Goal: Task Accomplishment & Management: Use online tool/utility

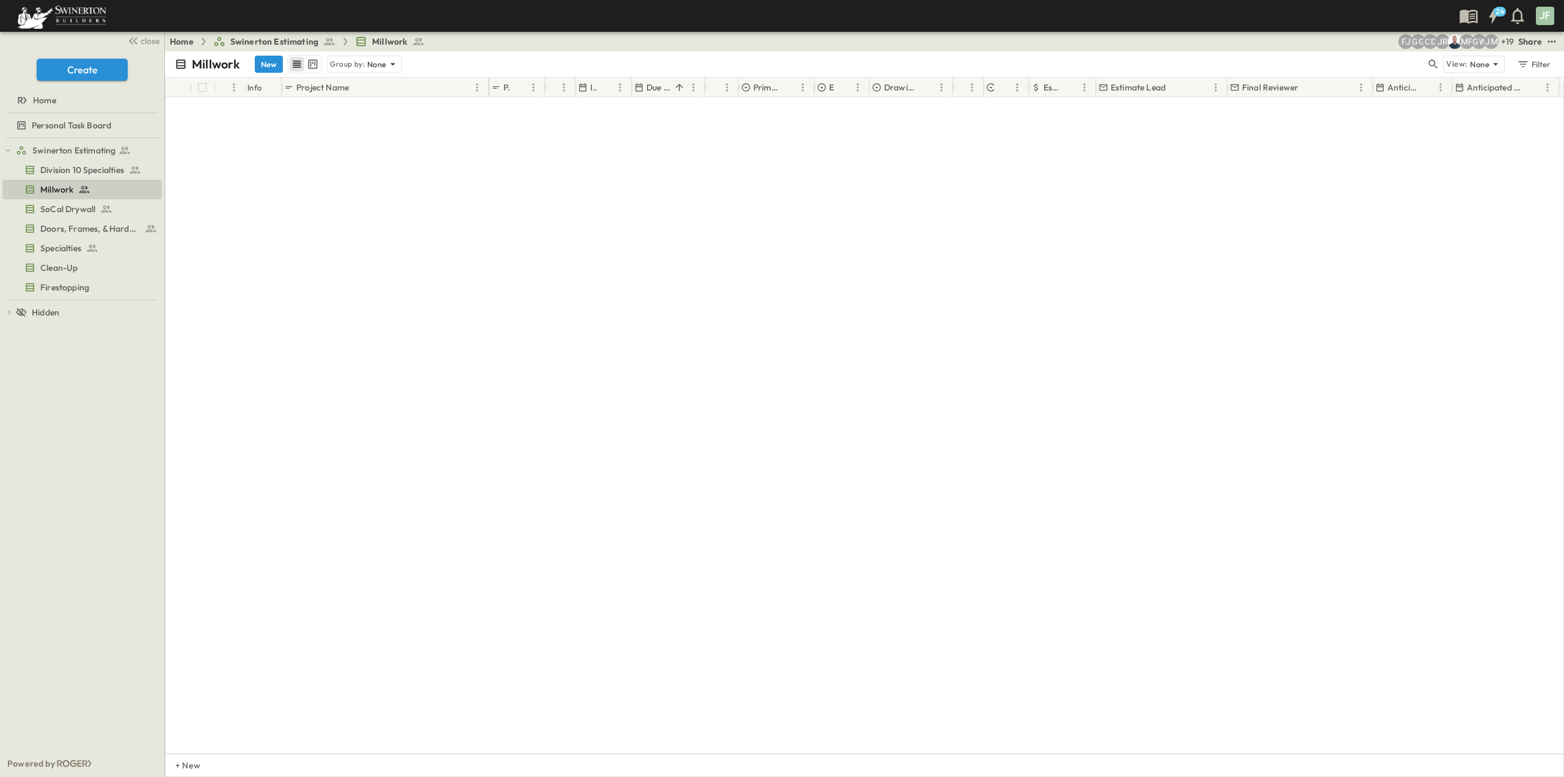
scroll to position [2010, 0]
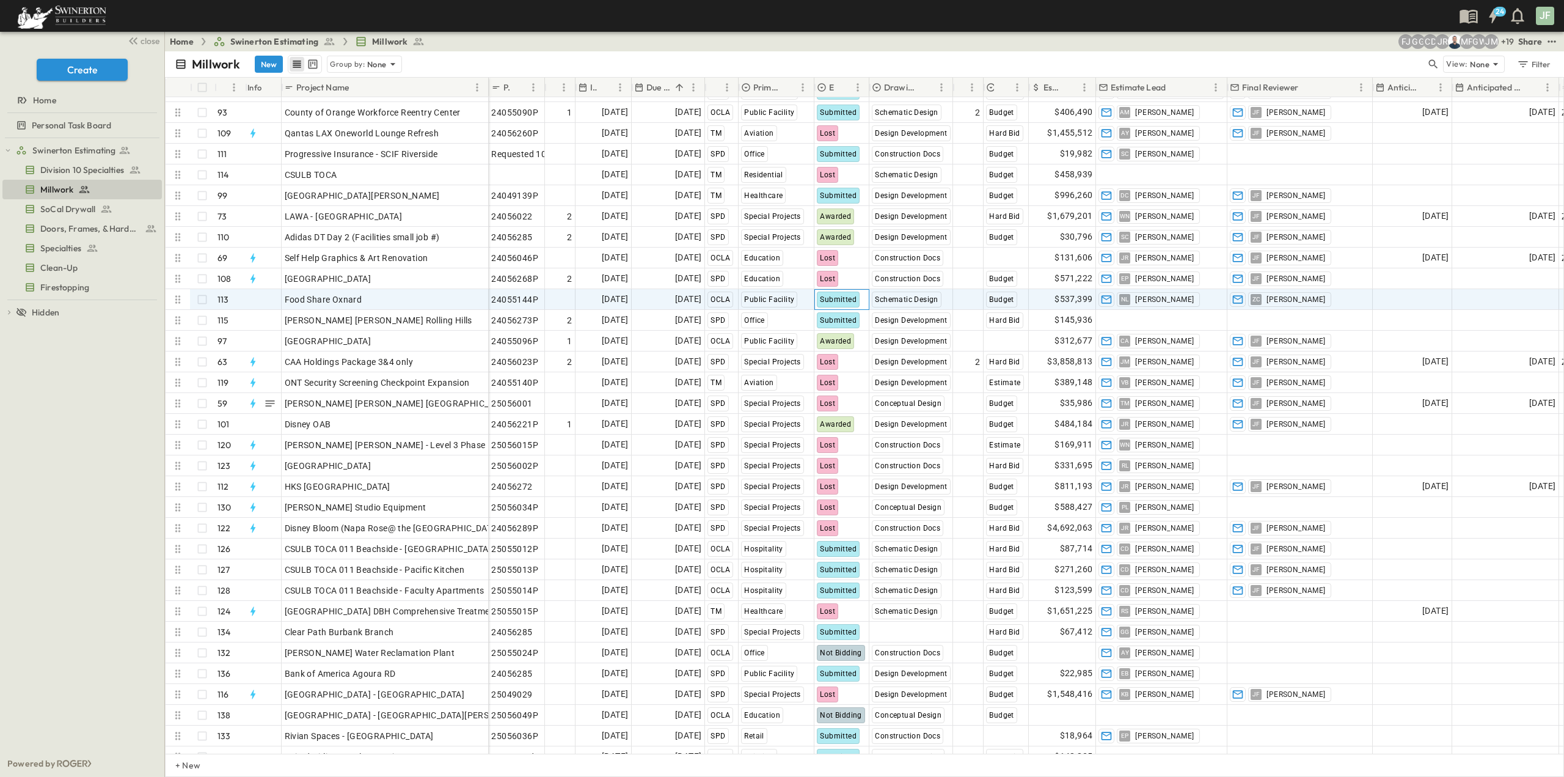
click at [854, 301] on span "Submitted" at bounding box center [838, 299] width 37 height 9
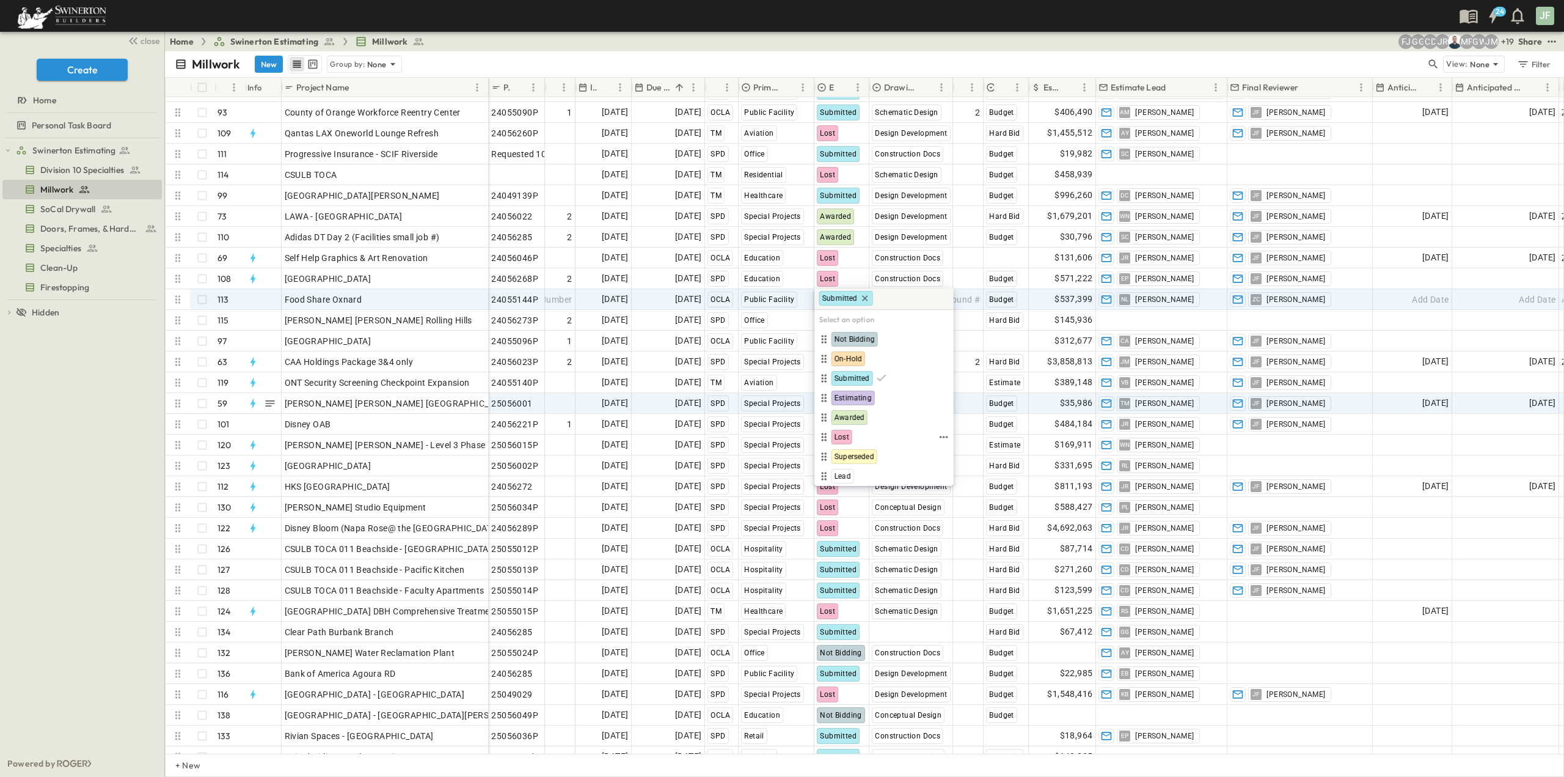
click at [843, 433] on span "Lost" at bounding box center [842, 437] width 15 height 10
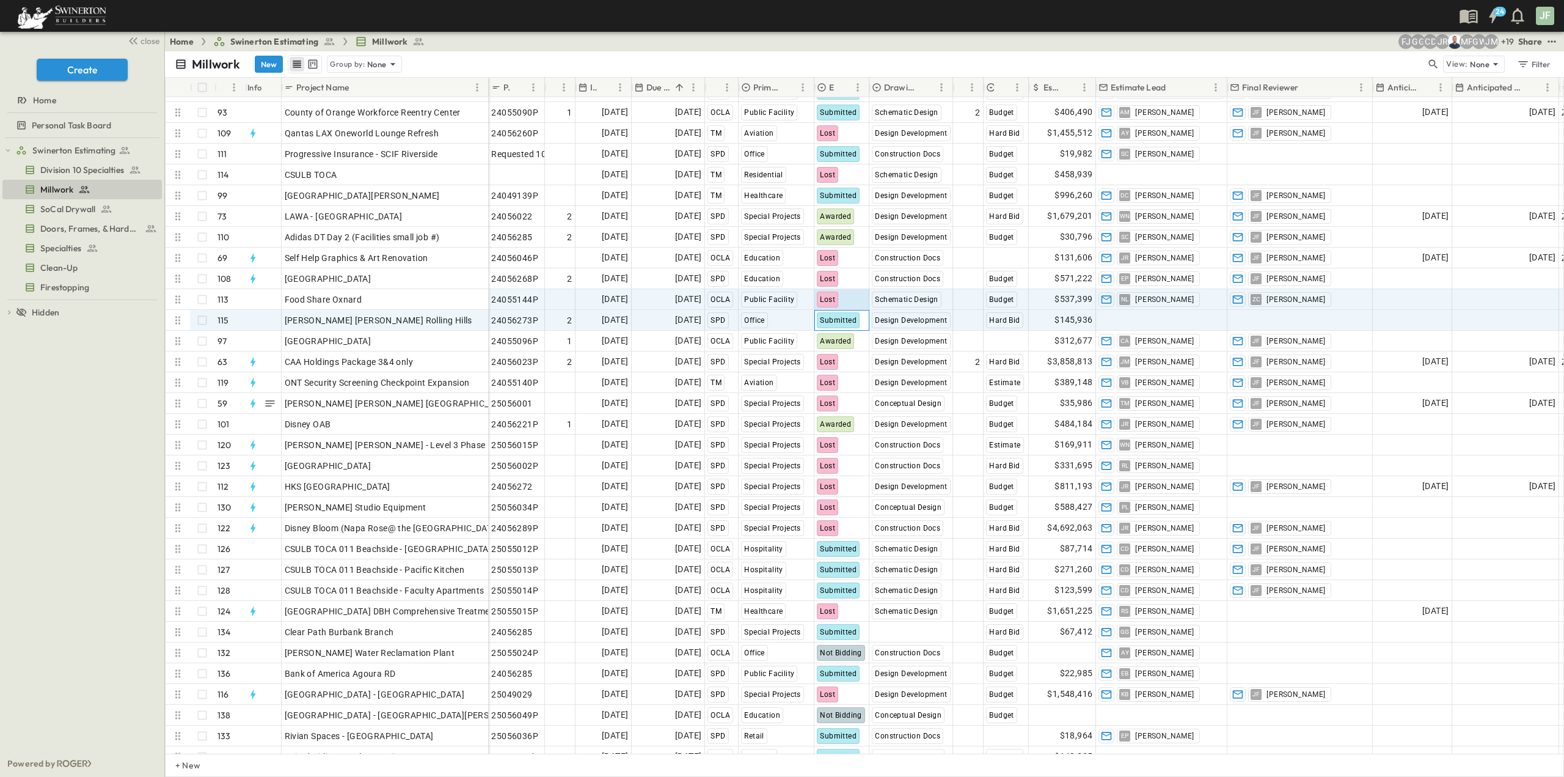
click at [836, 317] on span "Submitted" at bounding box center [838, 320] width 37 height 9
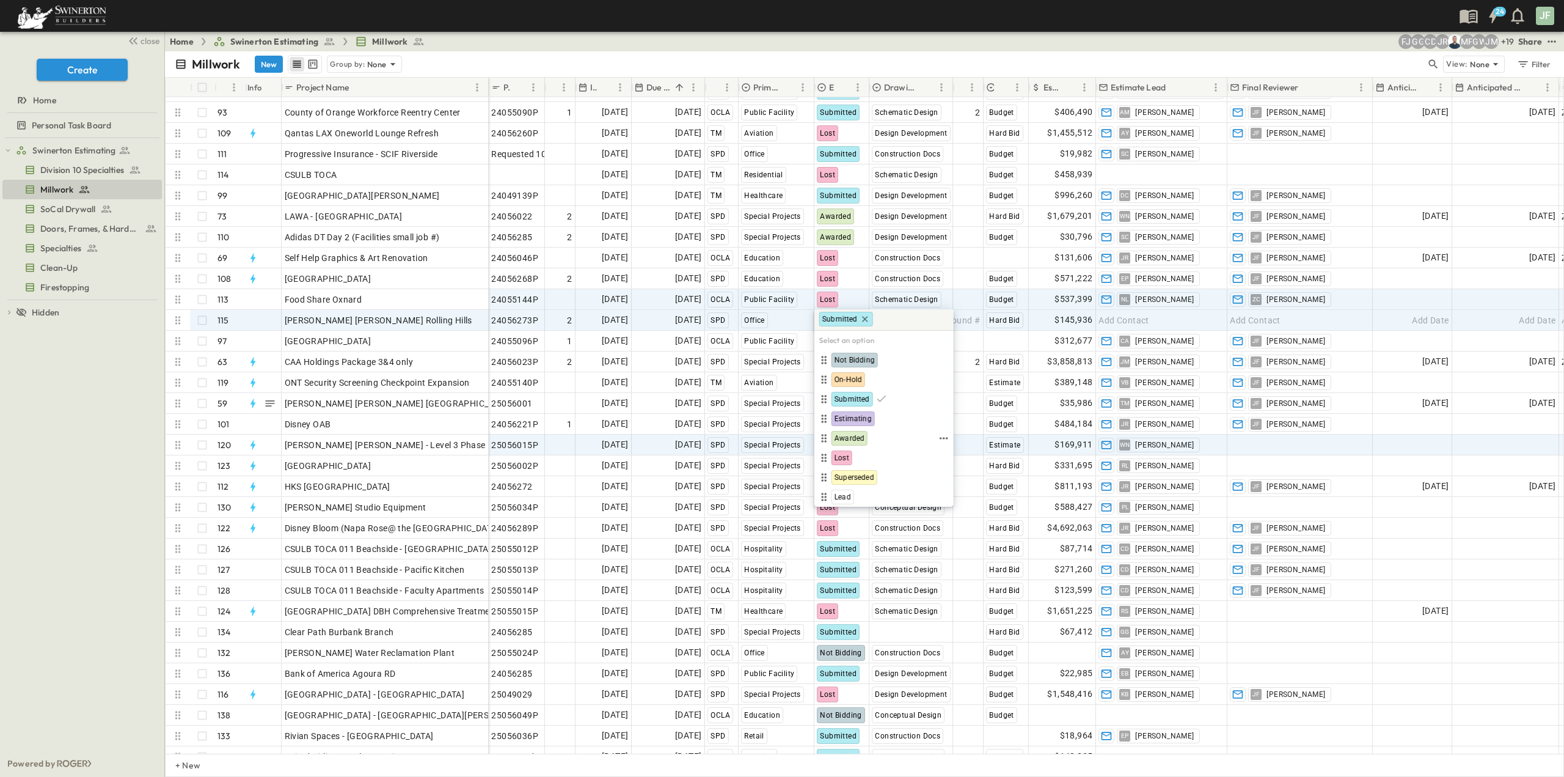
click at [842, 455] on span "Lost" at bounding box center [842, 458] width 15 height 10
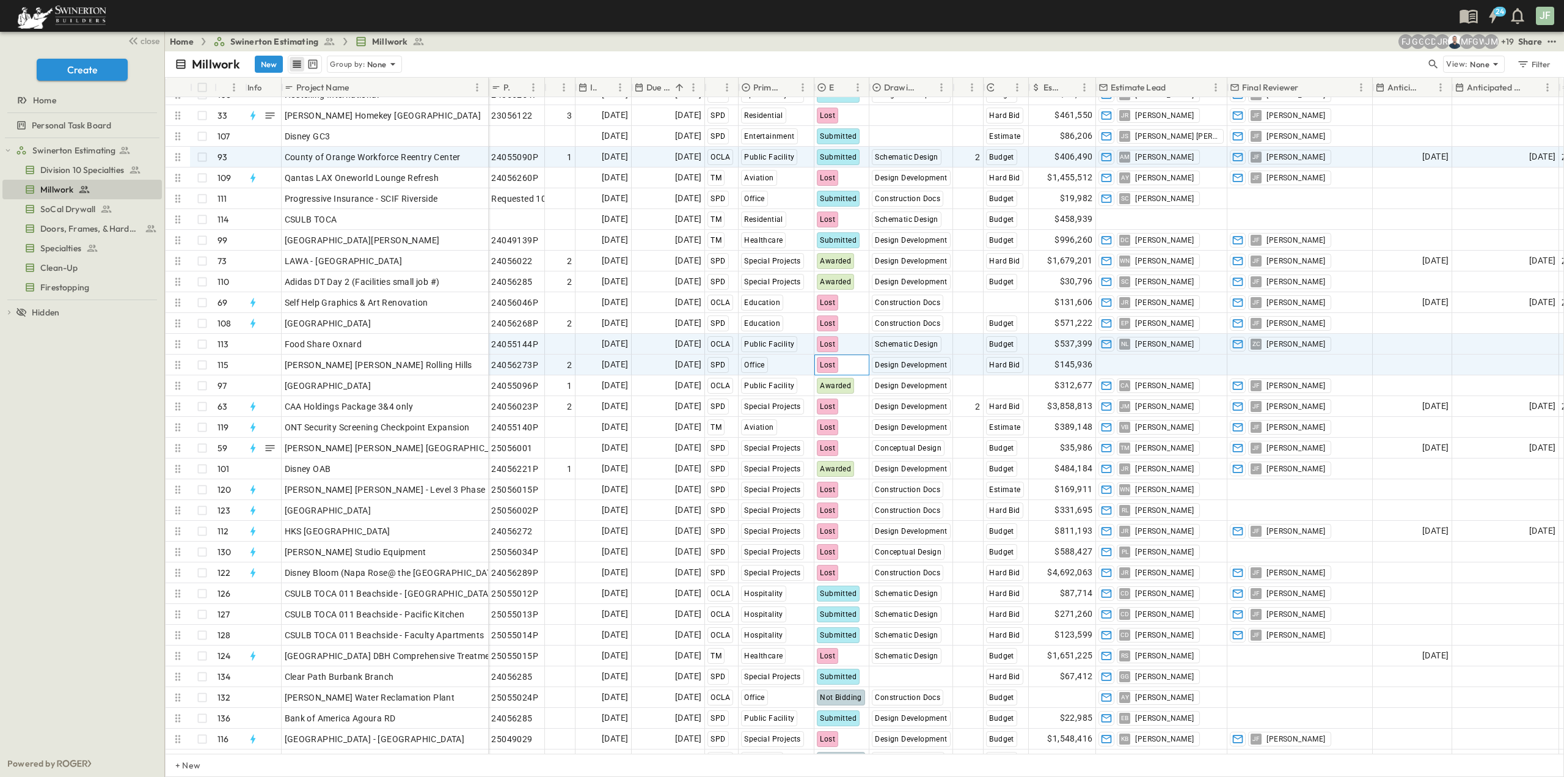
scroll to position [1949, 0]
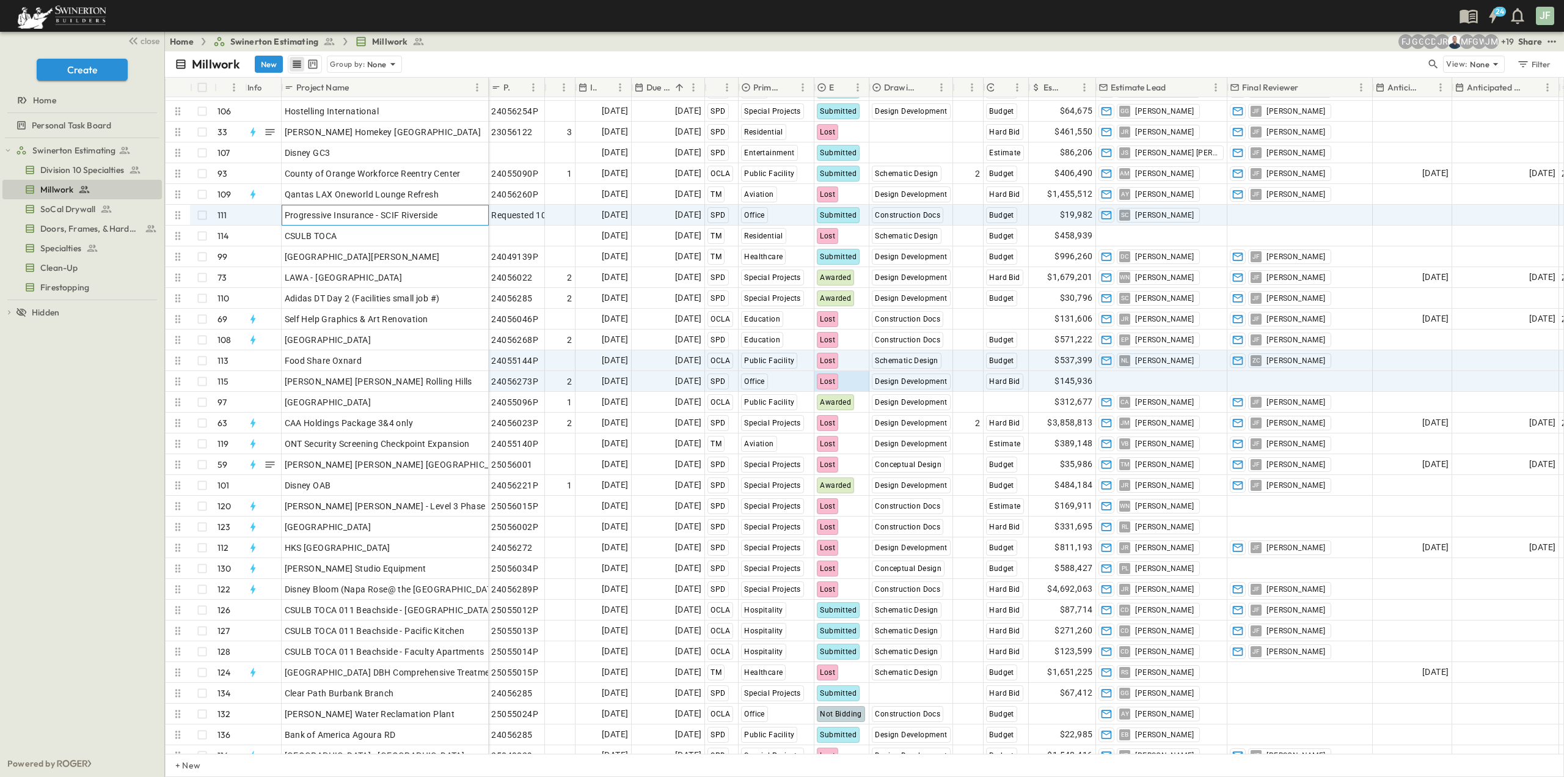
drag, startPoint x: 419, startPoint y: 216, endPoint x: 660, endPoint y: 211, distance: 240.8
click at [419, 216] on span "Progressive Insurance - SCIF Riverside" at bounding box center [361, 215] width 153 height 12
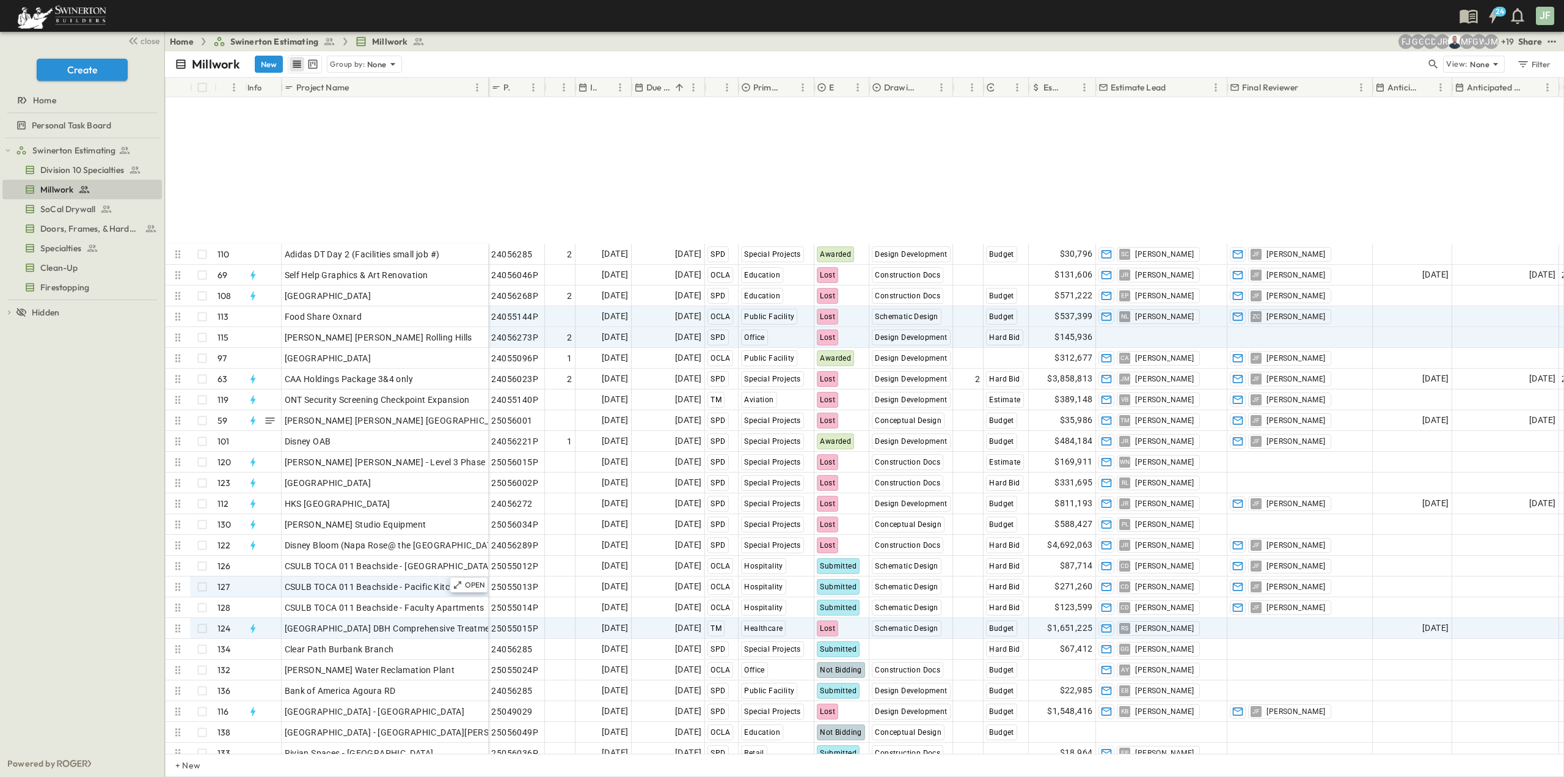
scroll to position [2194, 0]
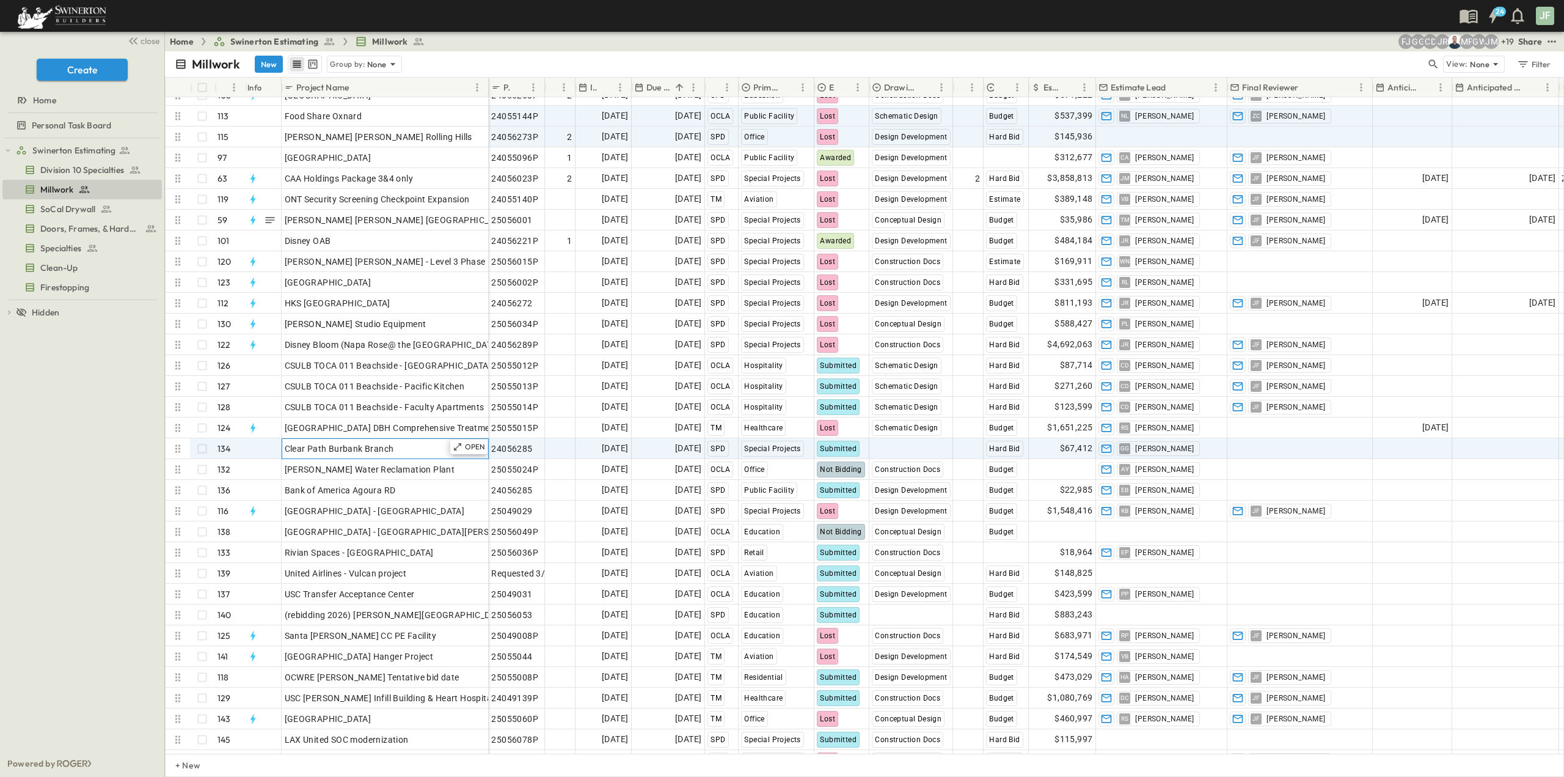
drag, startPoint x: 393, startPoint y: 455, endPoint x: 400, endPoint y: 452, distance: 7.2
click at [393, 455] on div "Clear Path Burbank Branch" at bounding box center [385, 448] width 201 height 17
drag, startPoint x: 402, startPoint y: 450, endPoint x: 264, endPoint y: 442, distance: 138.4
click at [264, 442] on div "**********" at bounding box center [327, 448] width 323 height 21
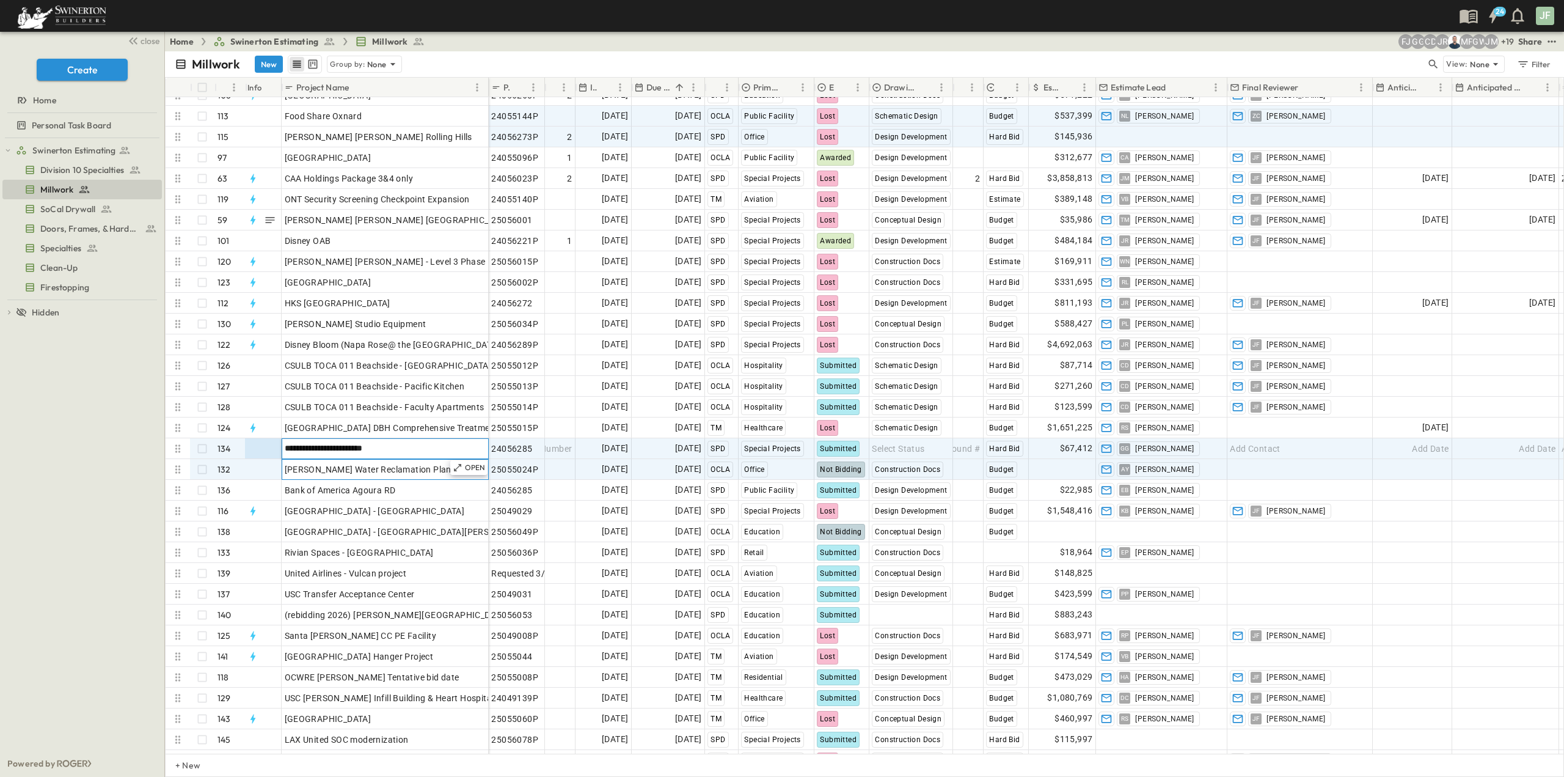
click at [313, 469] on span "[PERSON_NAME] Water Reclamation Plant" at bounding box center [370, 469] width 170 height 12
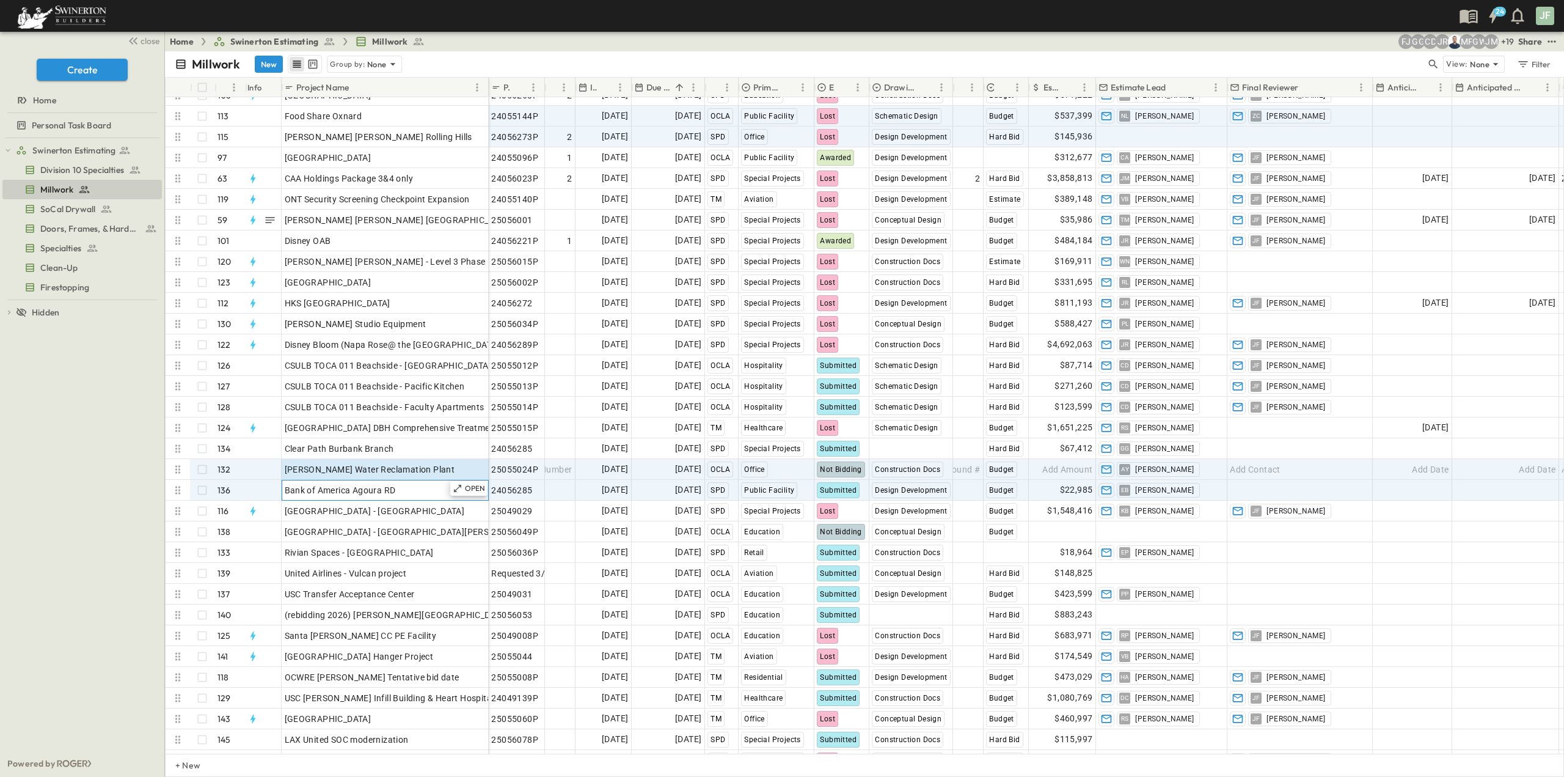
click at [332, 494] on span "Bank of America Agoura RD" at bounding box center [340, 490] width 111 height 12
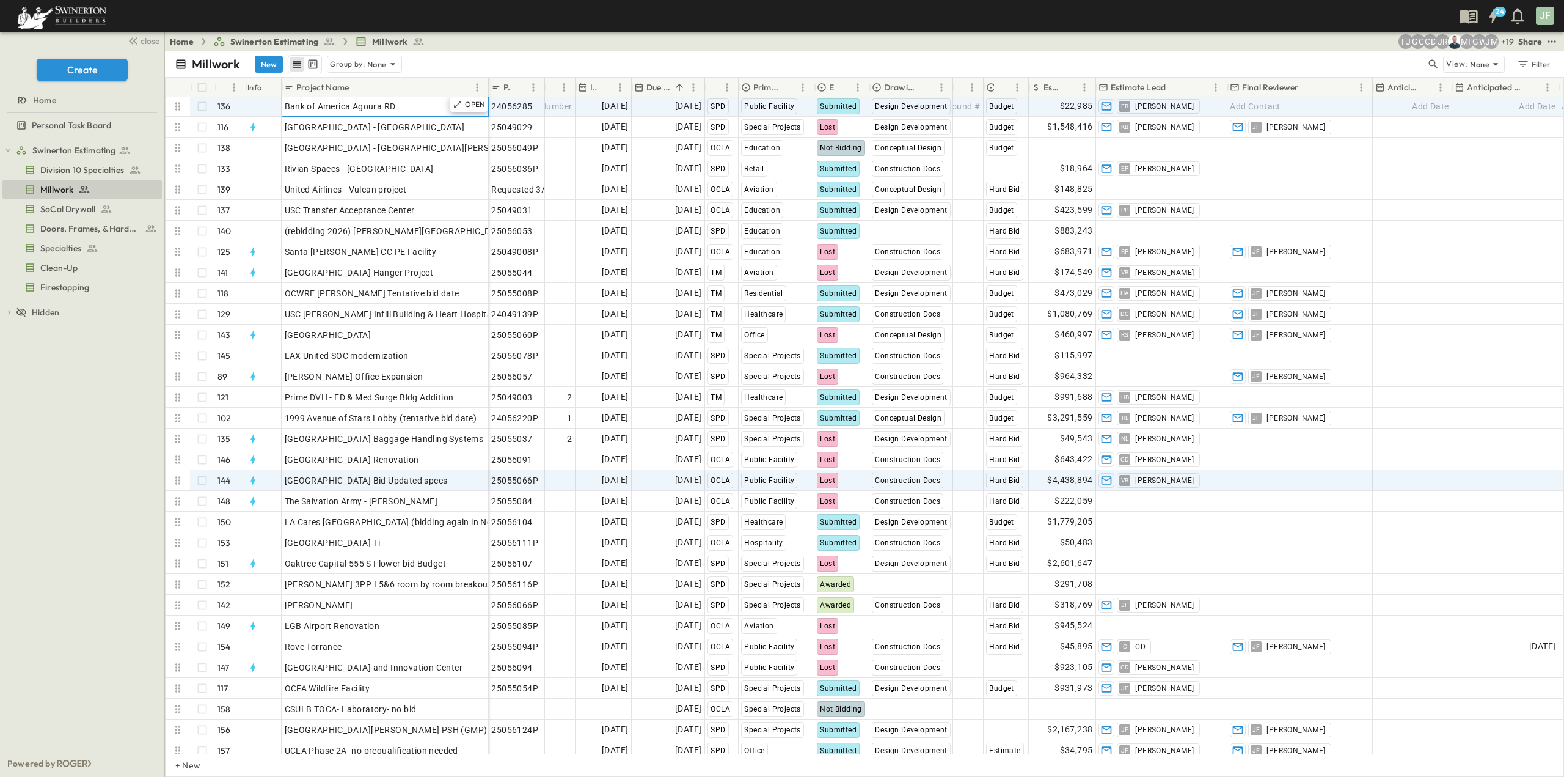
scroll to position [2560, 0]
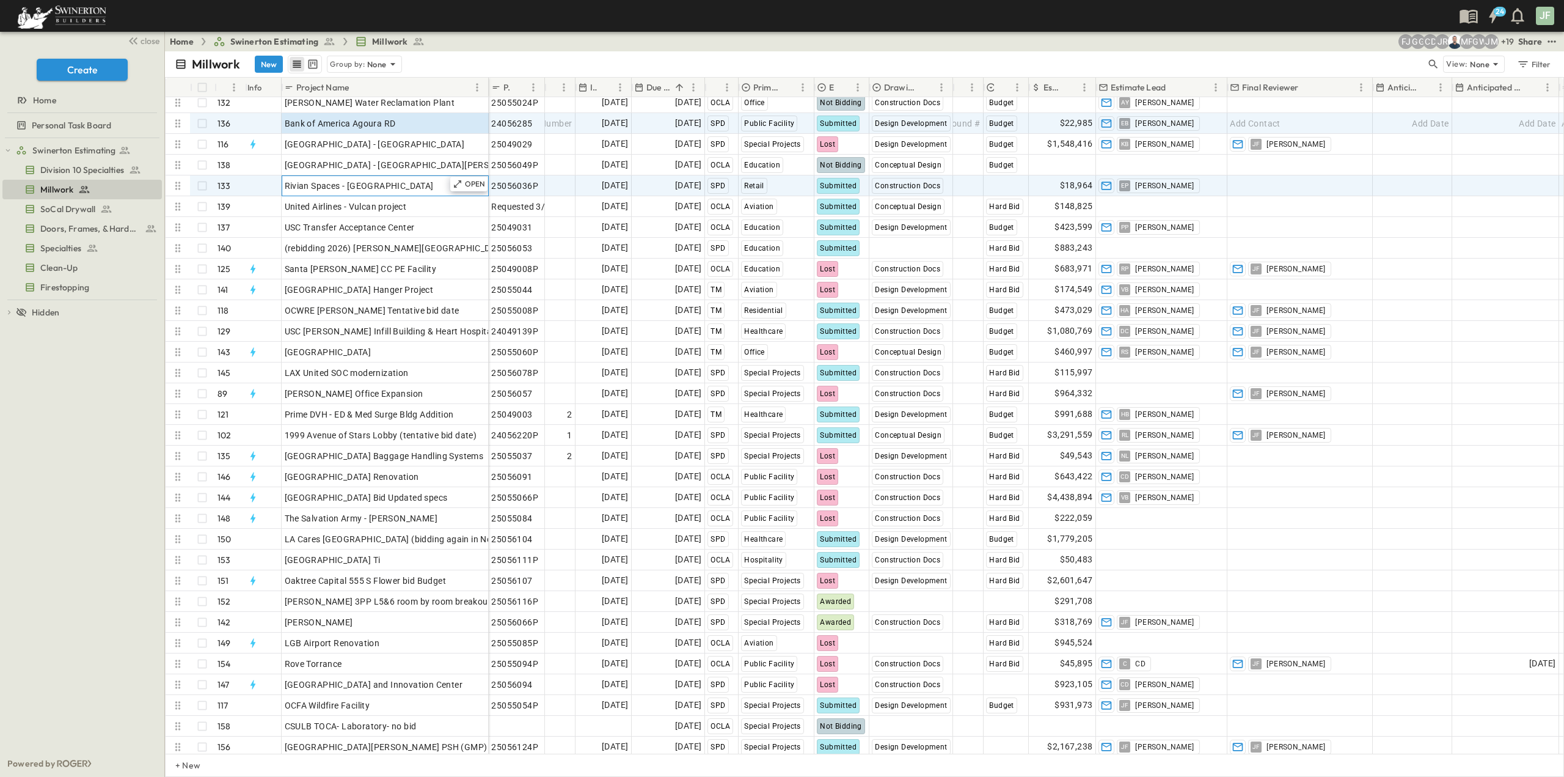
click at [400, 188] on div "Rivian Spaces - [GEOGRAPHIC_DATA]" at bounding box center [385, 185] width 201 height 17
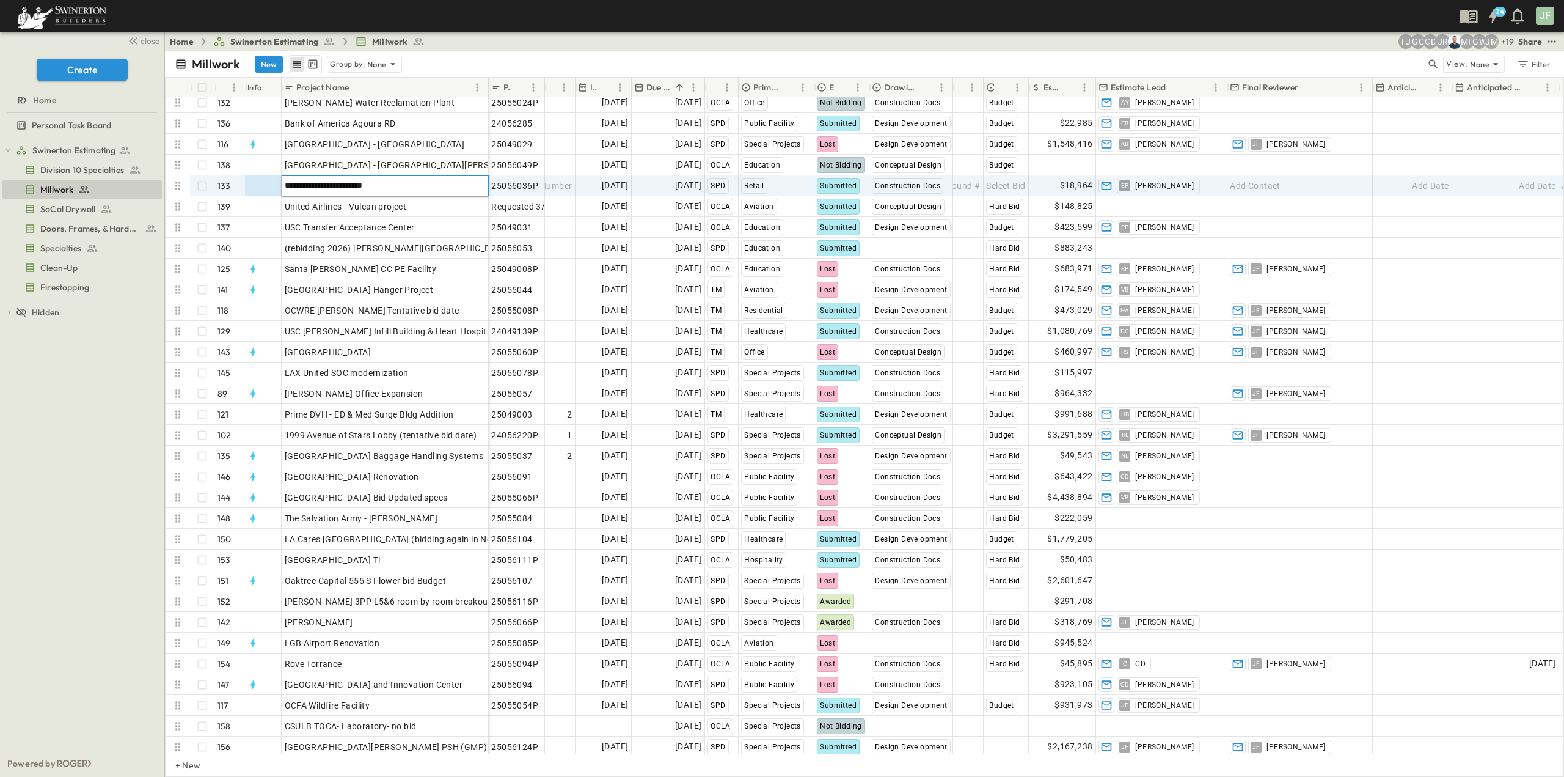
drag, startPoint x: 400, startPoint y: 188, endPoint x: 273, endPoint y: 187, distance: 127.1
click at [273, 187] on div "**********" at bounding box center [327, 185] width 323 height 21
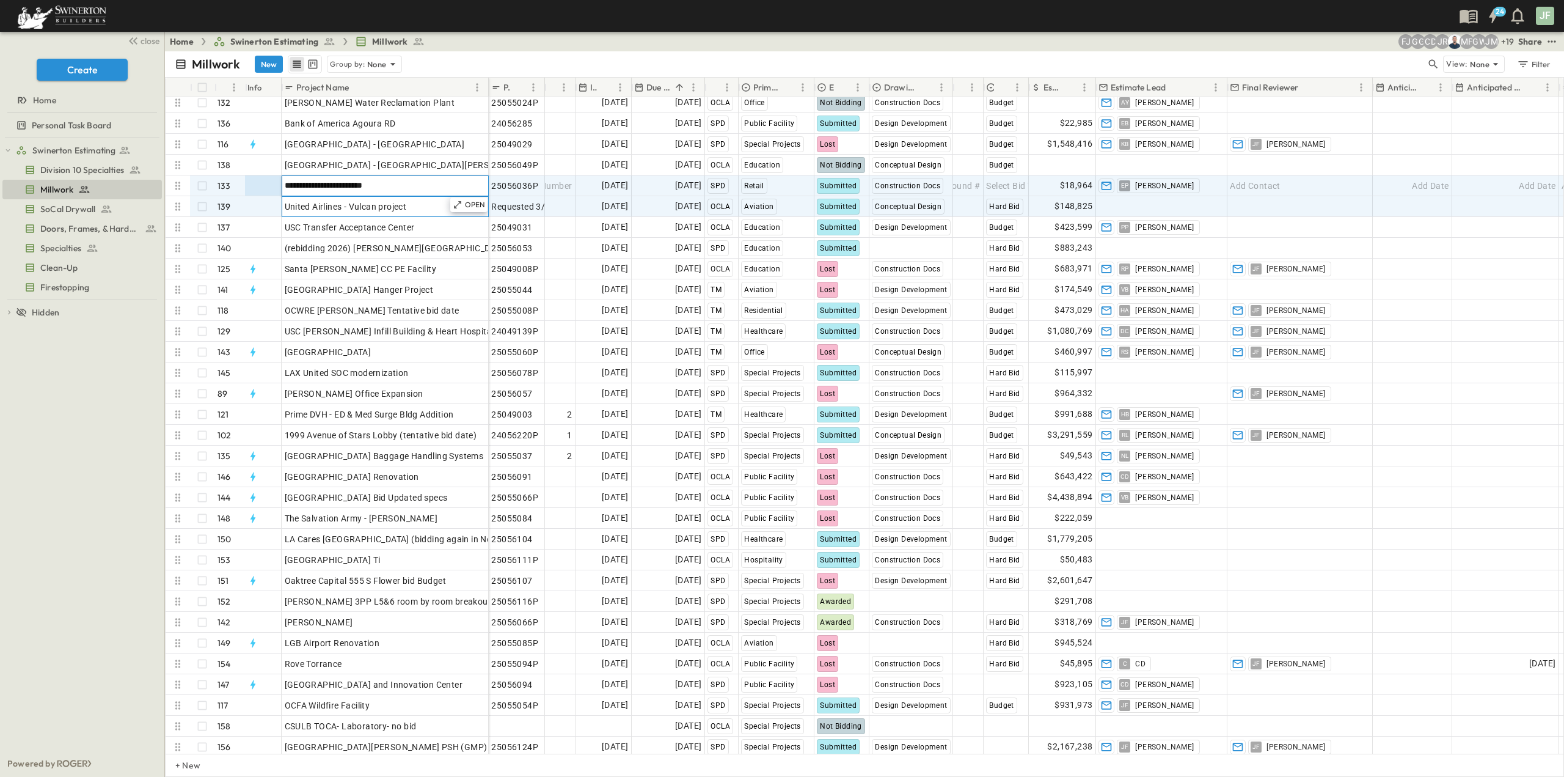
click at [390, 213] on div "United Airlines - Vulcan project" at bounding box center [385, 206] width 201 height 17
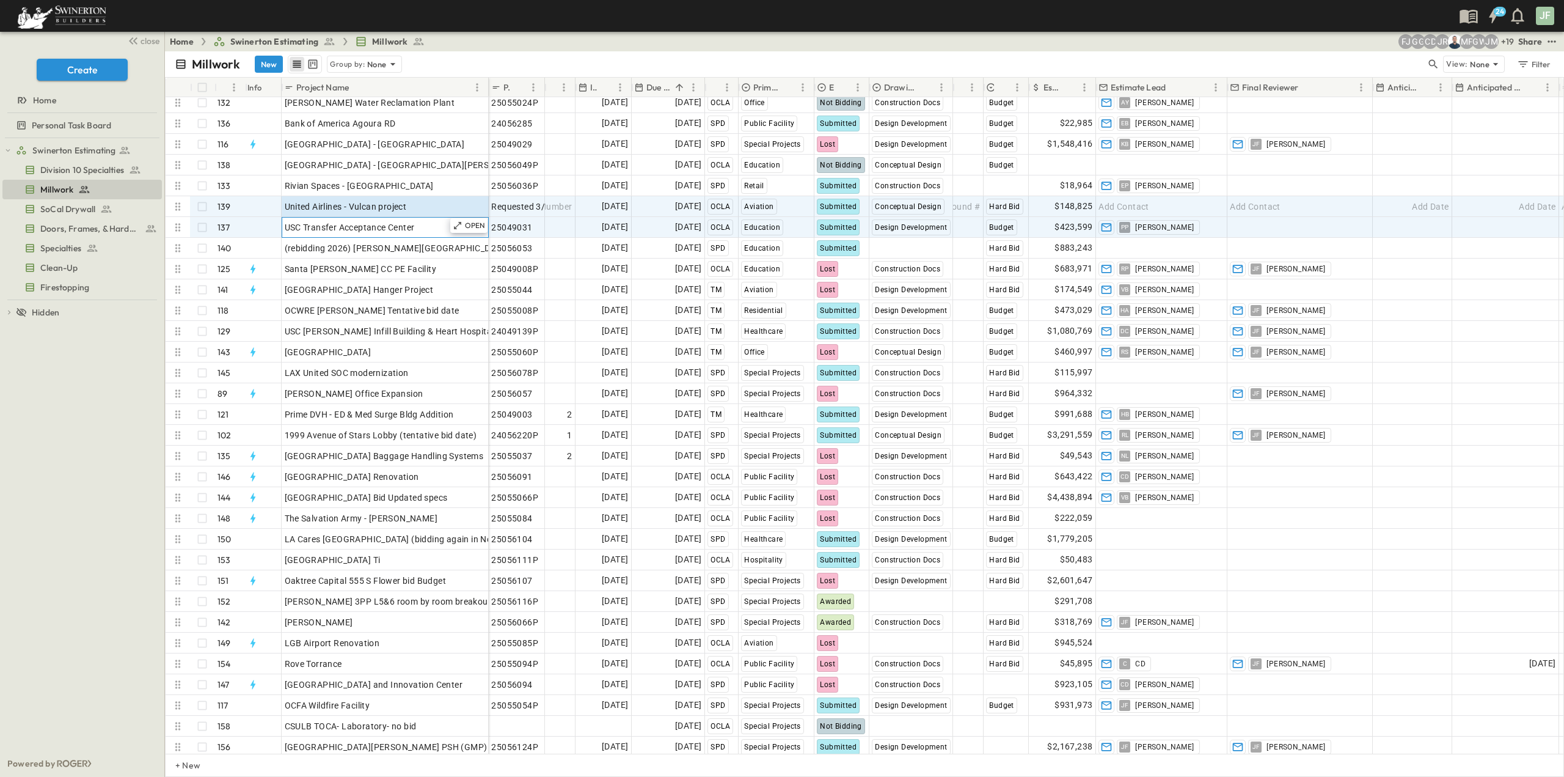
click at [392, 224] on span "USC Transfer Acceptance Center" at bounding box center [350, 227] width 130 height 12
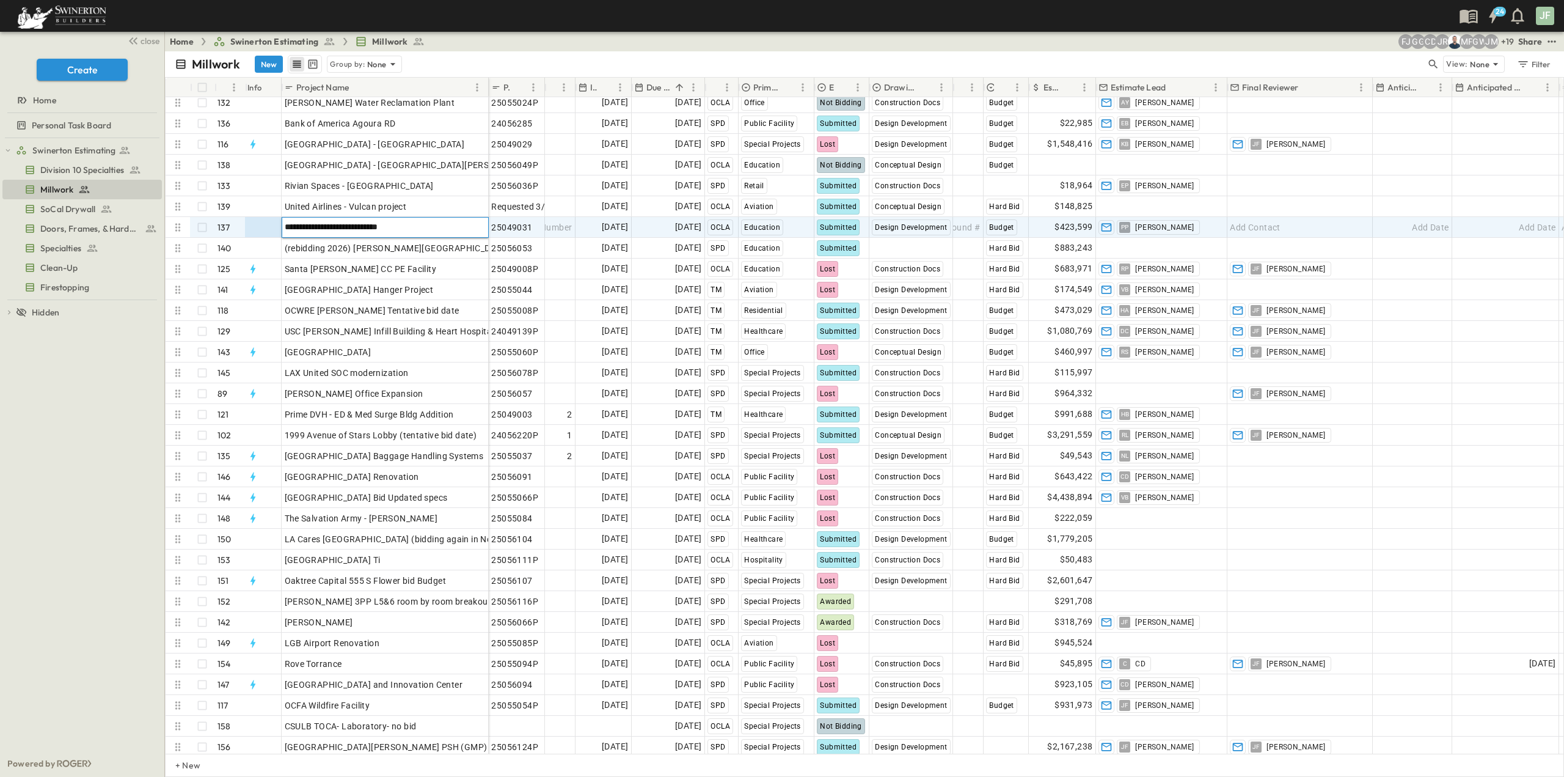
drag, startPoint x: 422, startPoint y: 228, endPoint x: 278, endPoint y: 230, distance: 143.6
click at [278, 230] on div "**********" at bounding box center [327, 227] width 323 height 21
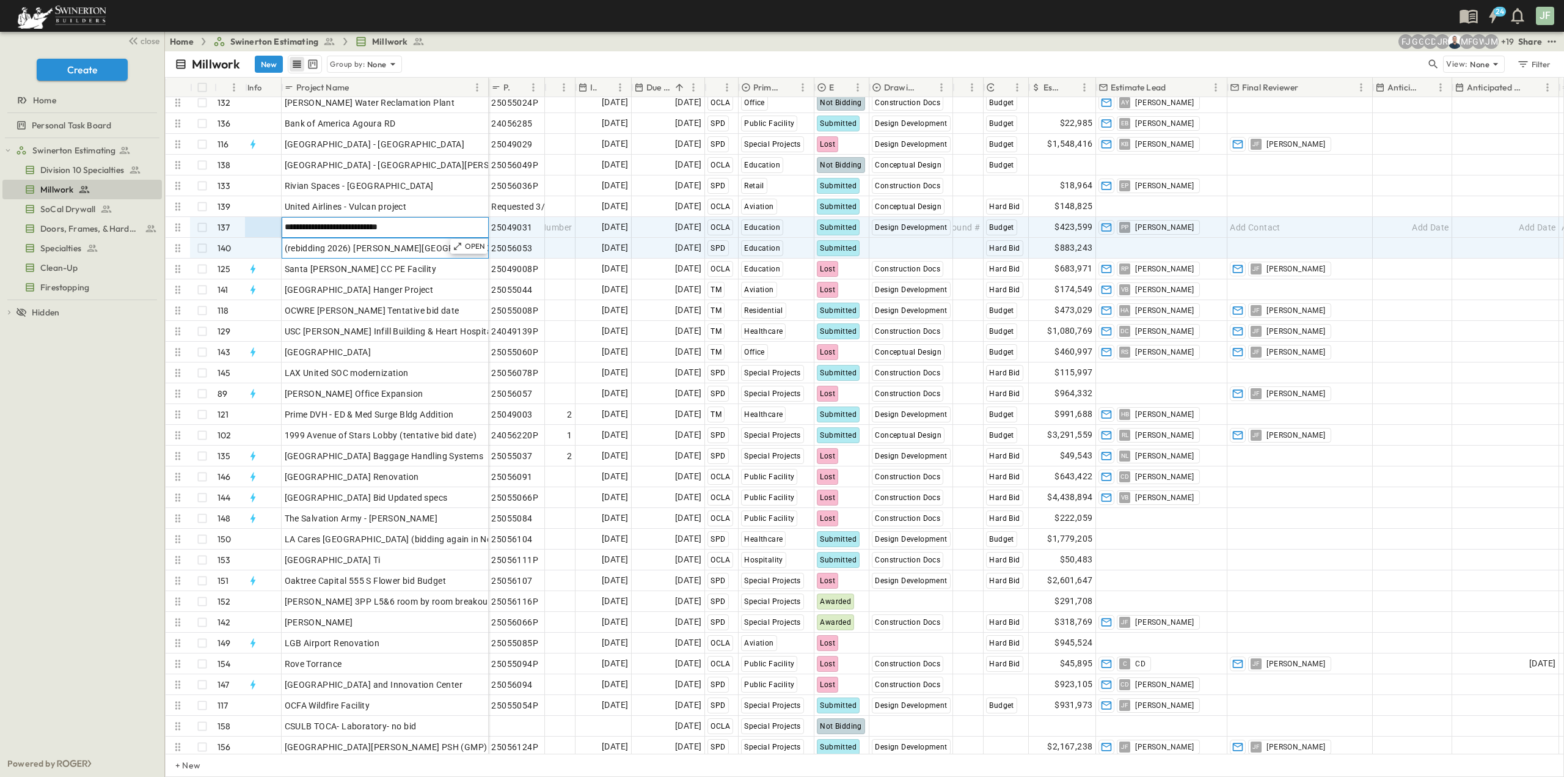
click at [421, 251] on span "(rebidding 2026) [PERSON_NAME][GEOGRAPHIC_DATA] Expansion Phase 2 Level 3&4" at bounding box center [456, 248] width 343 height 12
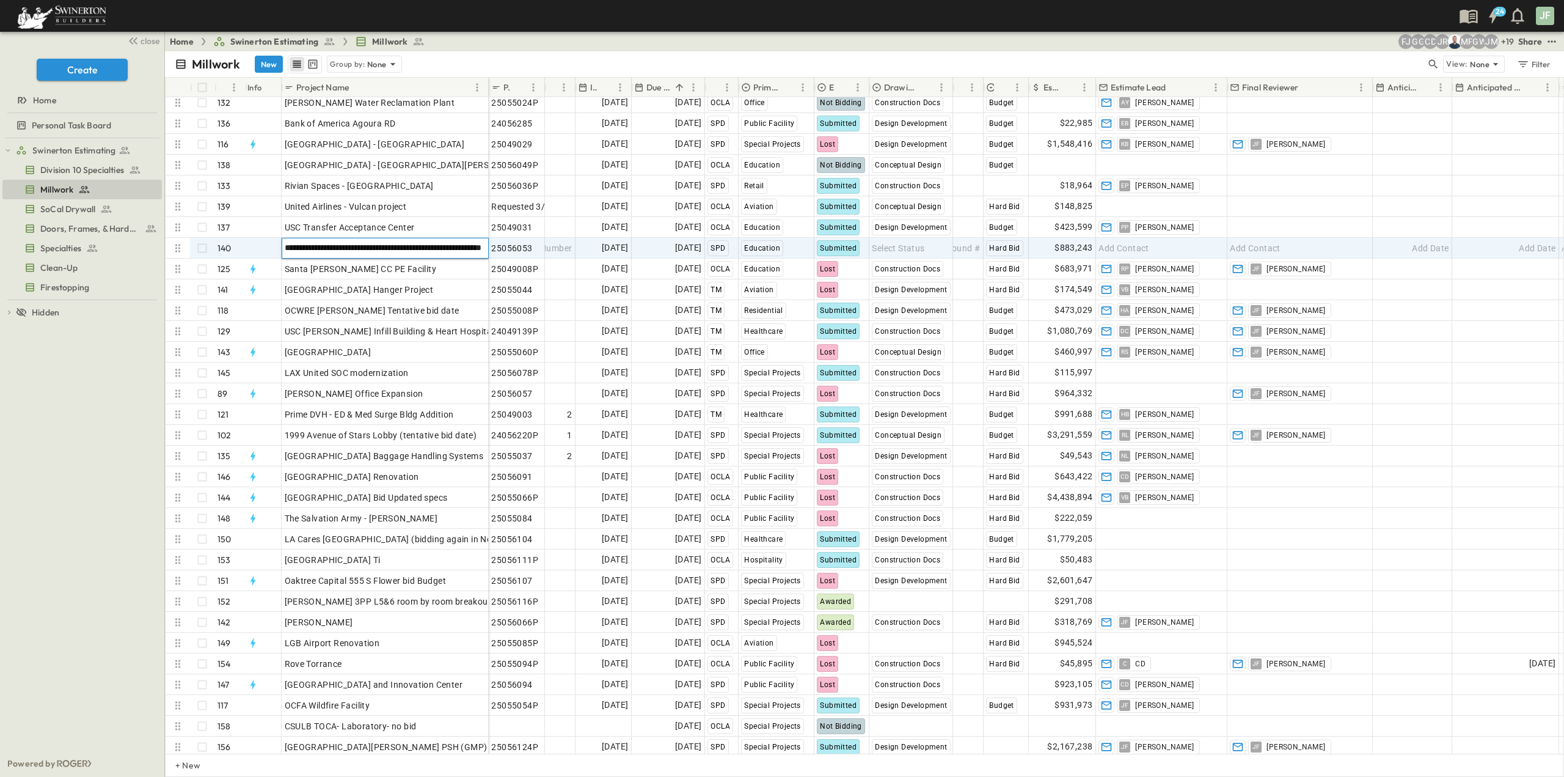
scroll to position [0, 0]
click at [203, 251] on div "**********" at bounding box center [327, 248] width 323 height 21
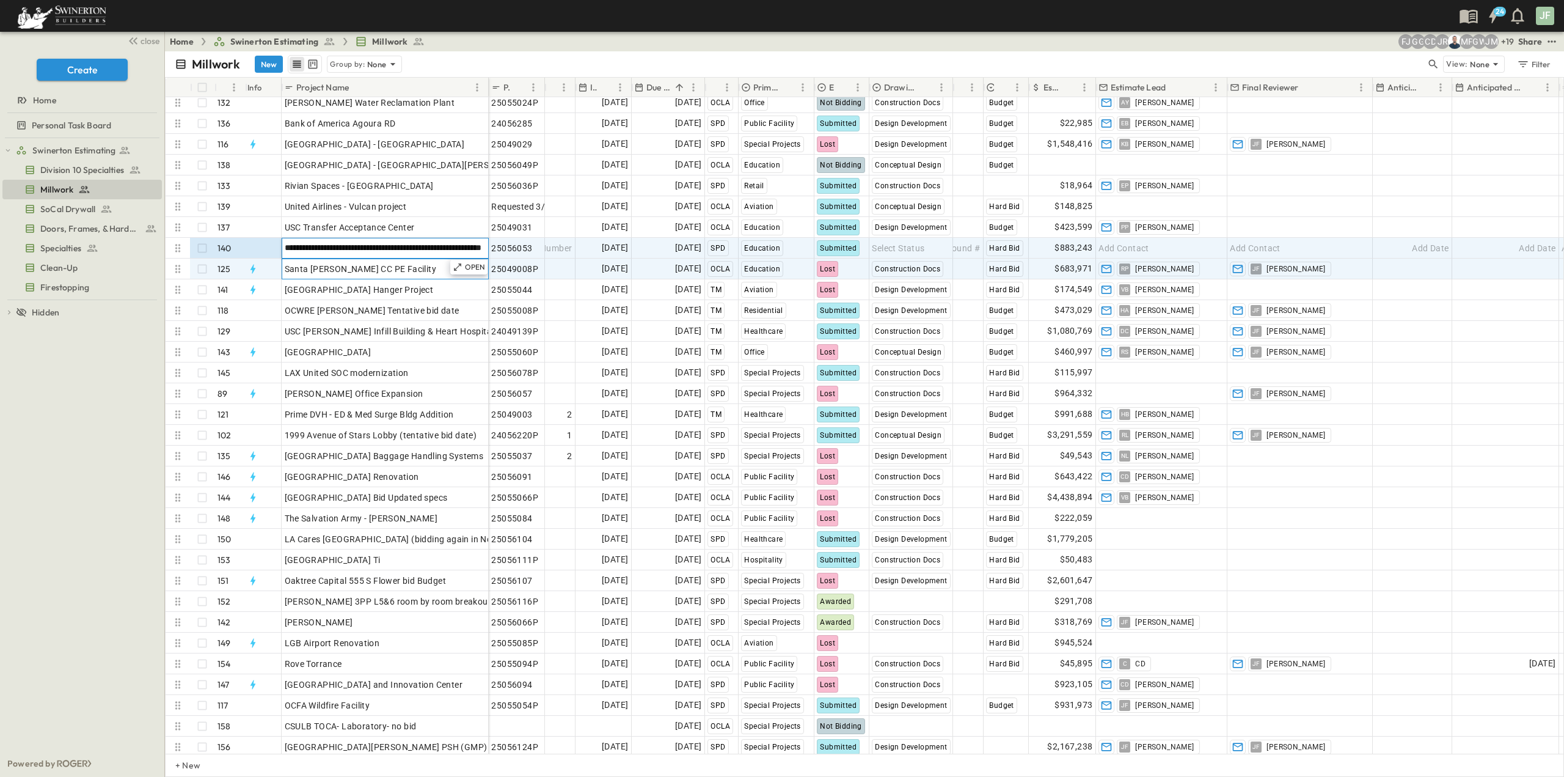
click at [430, 271] on div "Santa [PERSON_NAME] CC PE Facility" at bounding box center [385, 268] width 201 height 17
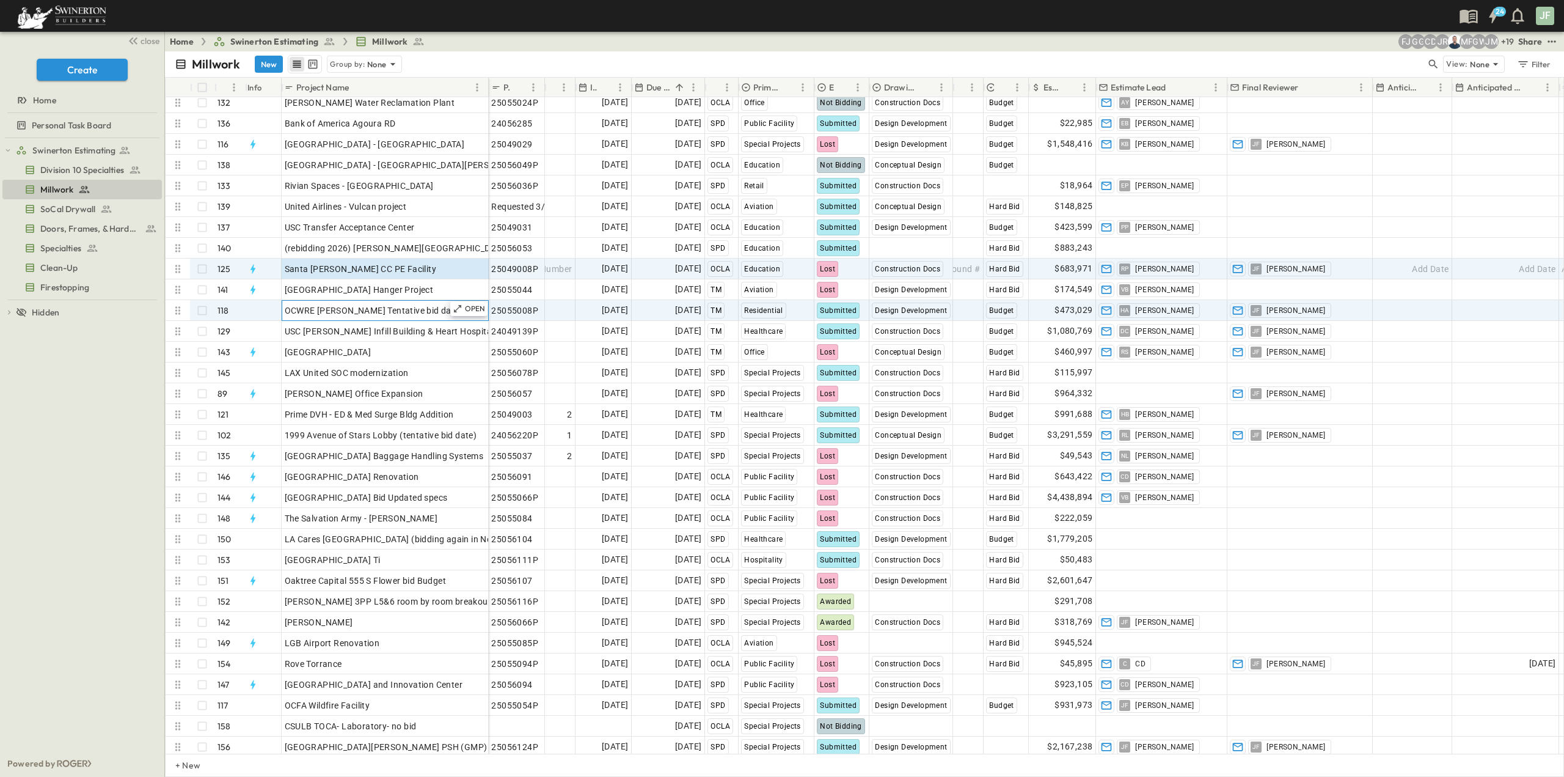
click at [428, 306] on div "OCWRE [PERSON_NAME] Tentative bid date" at bounding box center [385, 310] width 201 height 17
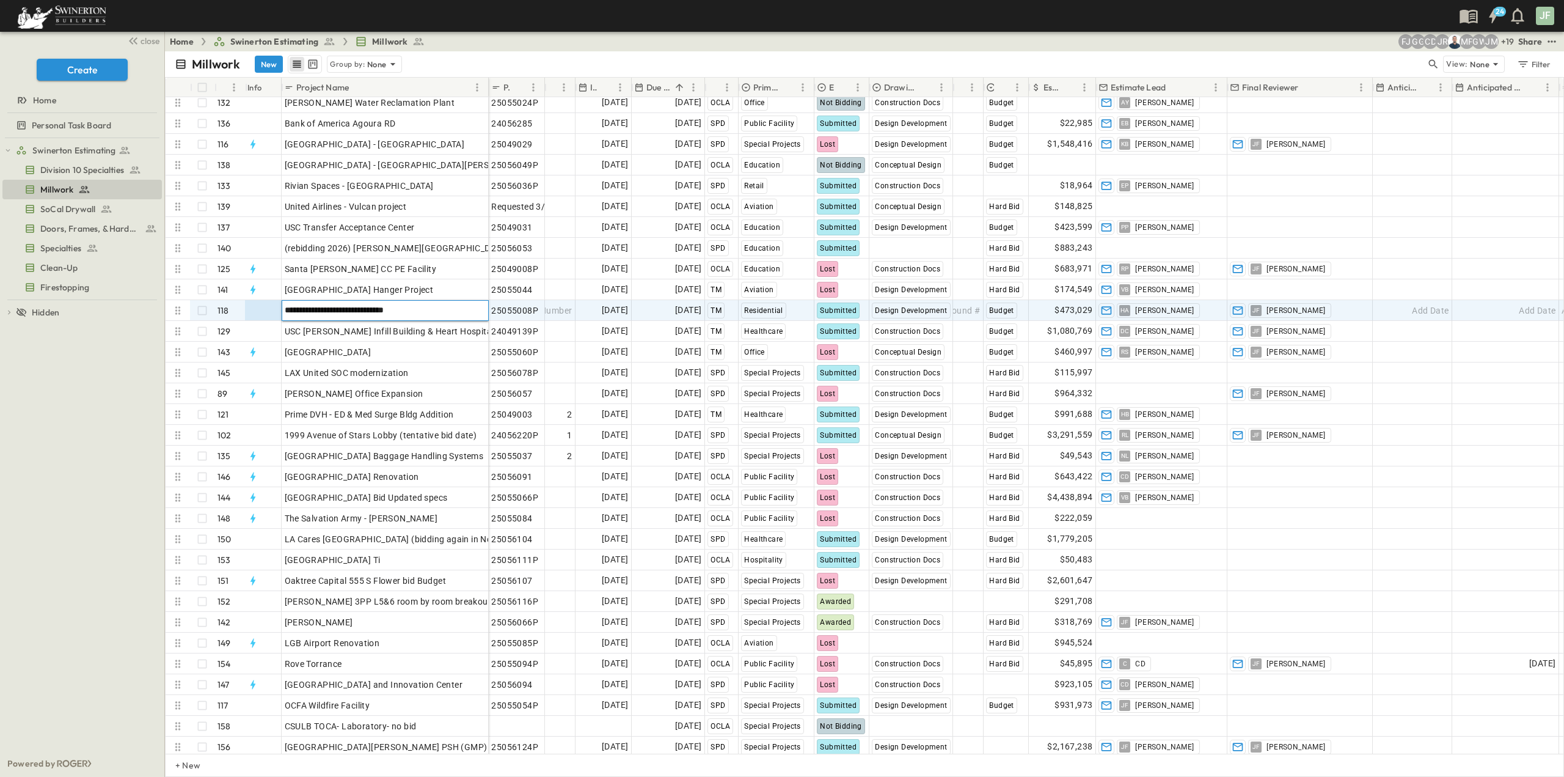
drag, startPoint x: 431, startPoint y: 310, endPoint x: 249, endPoint y: 310, distance: 182.1
click at [249, 310] on div "**********" at bounding box center [327, 310] width 323 height 21
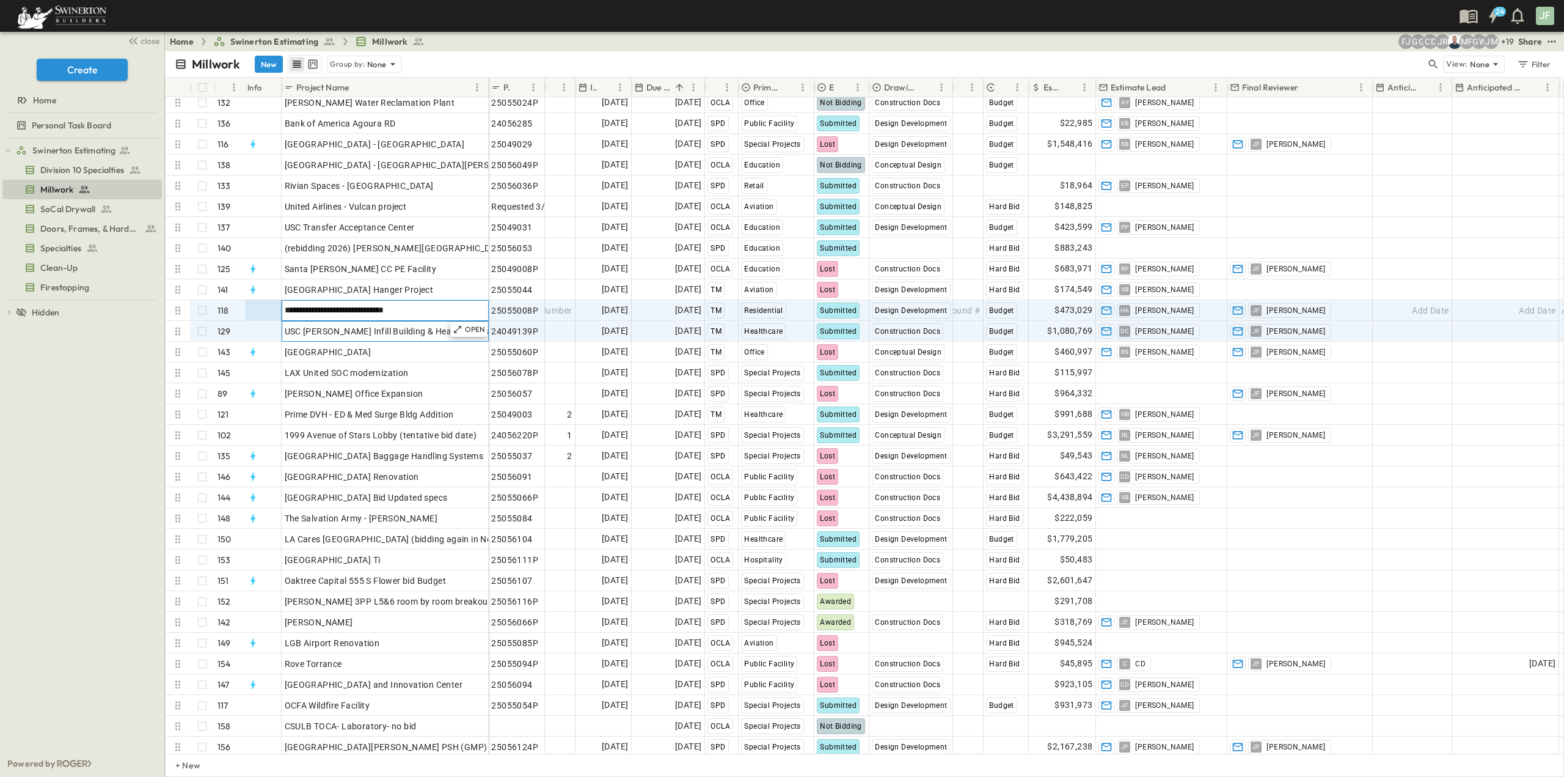
click at [317, 326] on span "USC [PERSON_NAME] Infill Building & Heart Hospital 100%CD" at bounding box center [407, 331] width 245 height 12
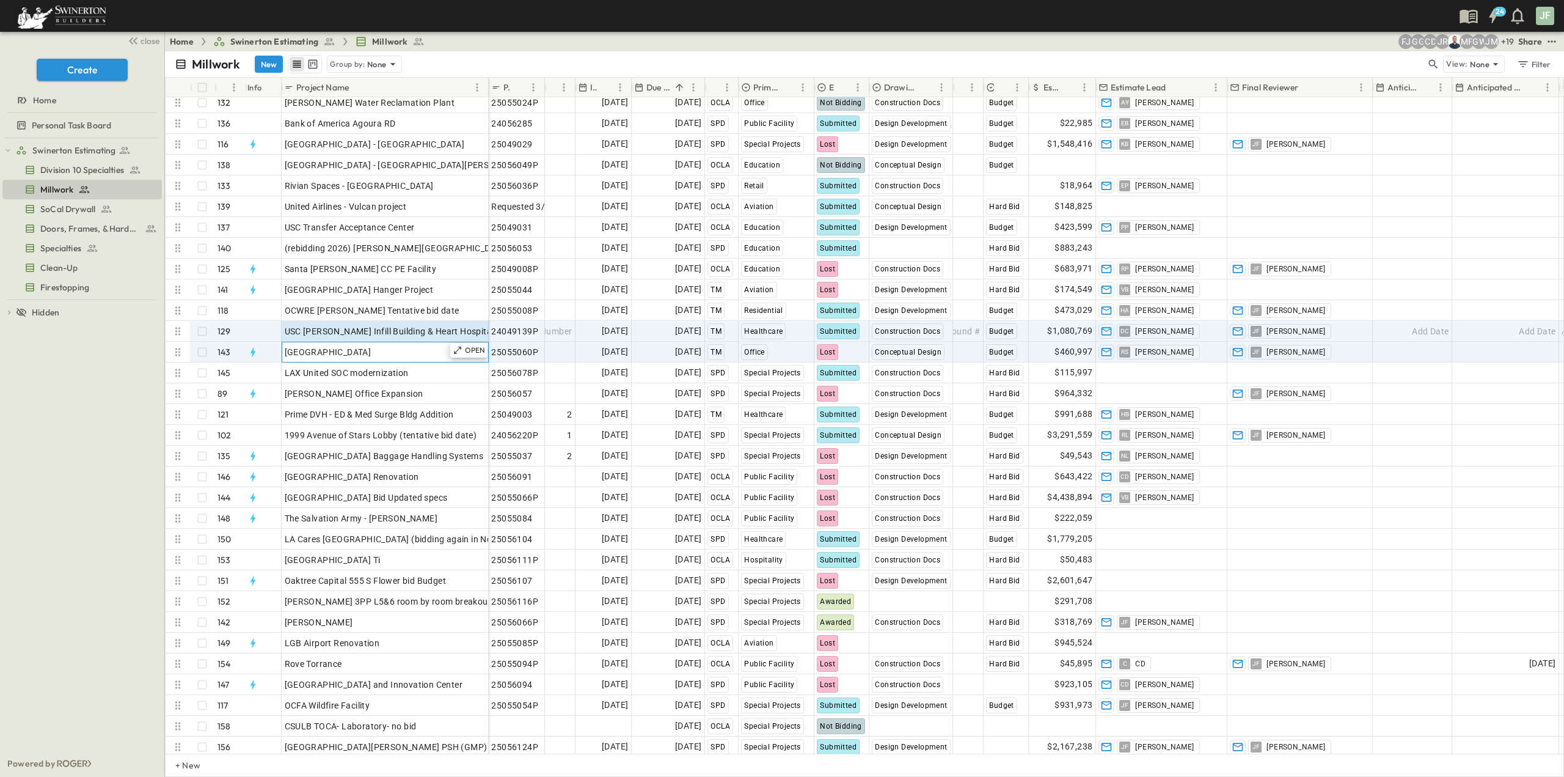
click at [397, 358] on div "[GEOGRAPHIC_DATA]" at bounding box center [385, 351] width 201 height 17
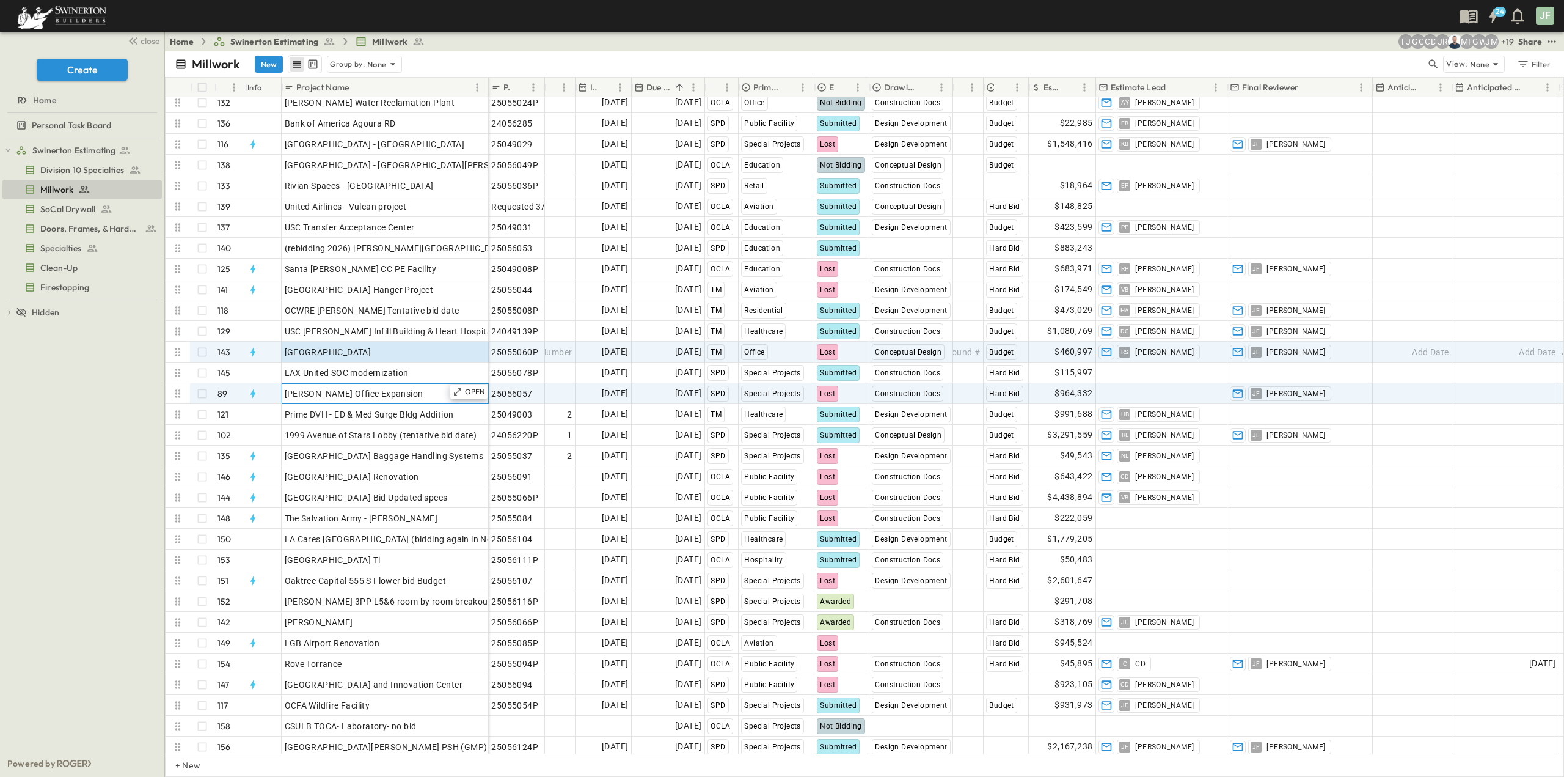
click at [388, 384] on div "OPEN [PERSON_NAME] Office Expansion" at bounding box center [385, 394] width 206 height 20
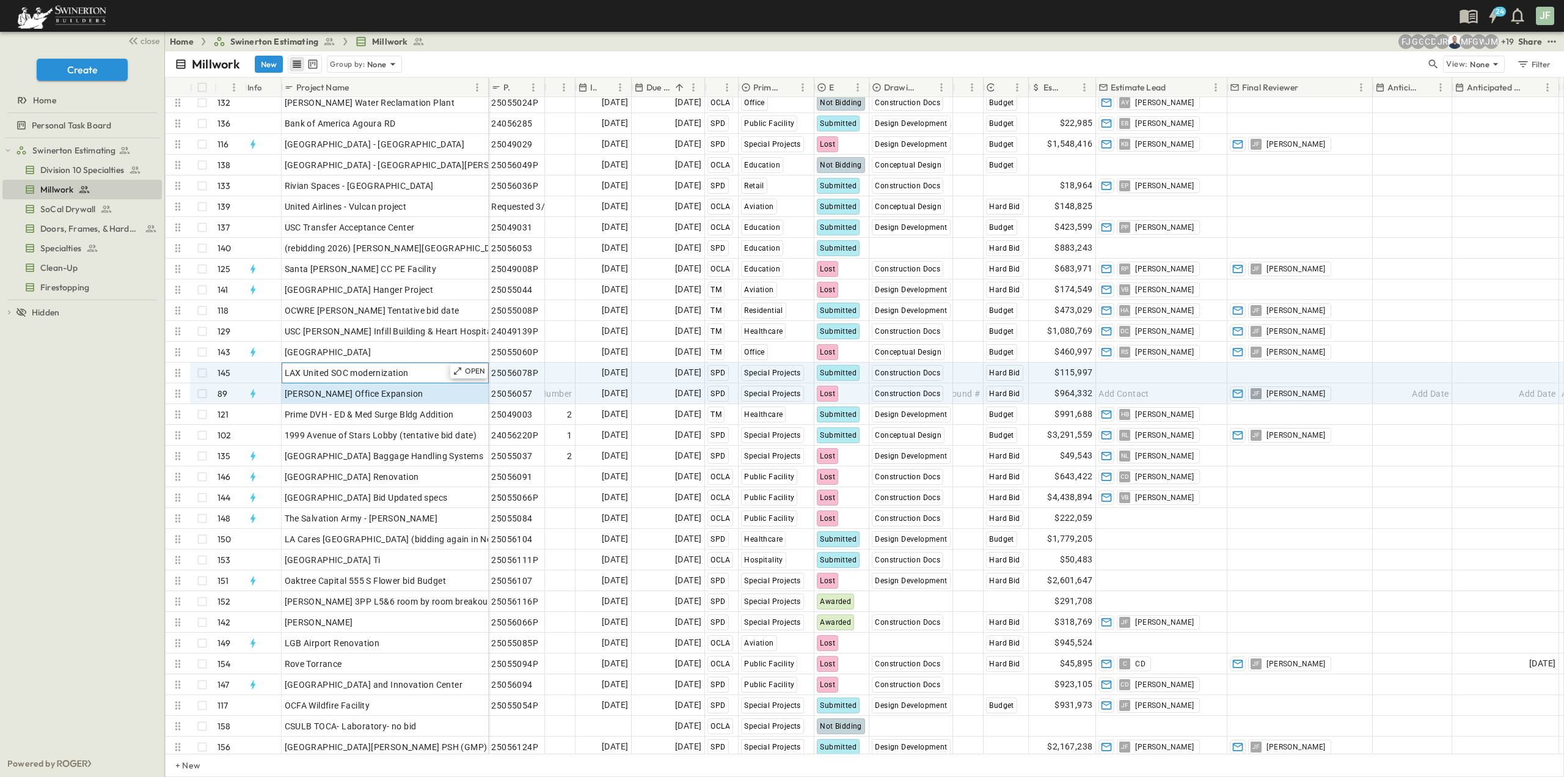
click at [387, 372] on span "LAX United SOC modernization" at bounding box center [347, 373] width 124 height 12
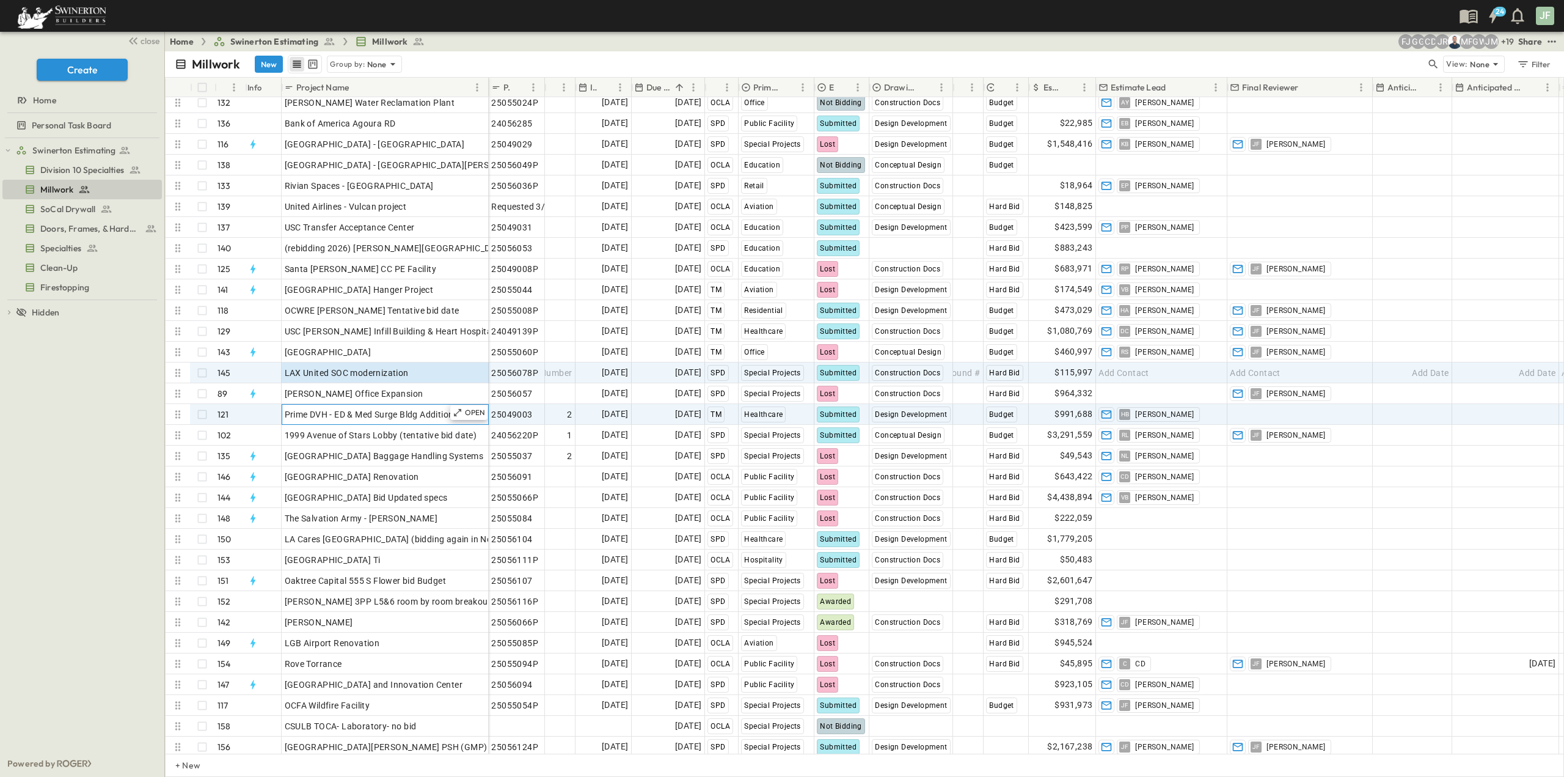
click at [381, 411] on span "Prime DVH - ED & Med Surge Bldg Addition" at bounding box center [369, 414] width 169 height 12
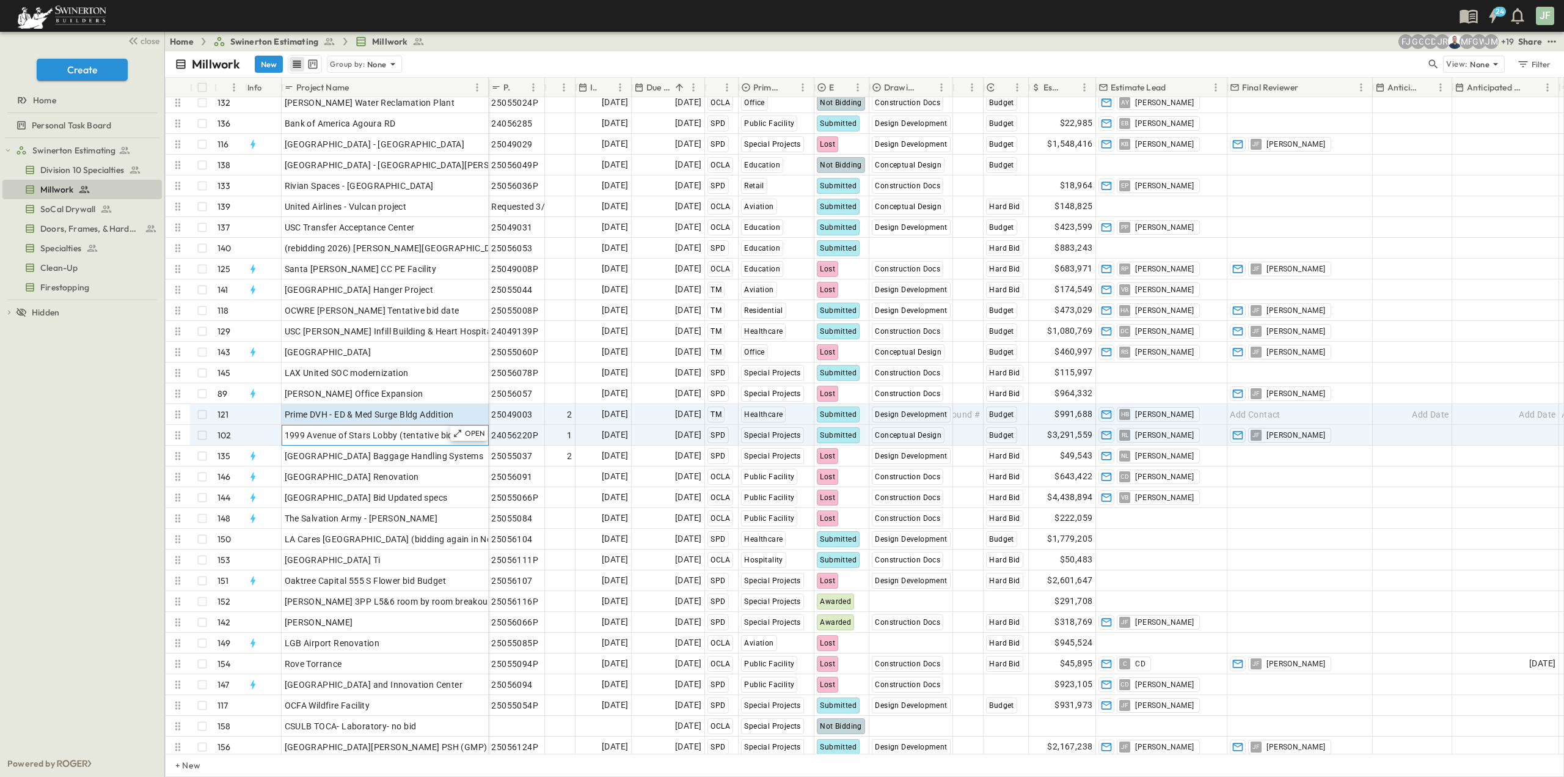
click at [358, 441] on div "1999 Avenue of Stars Lobby (tentative bid date)" at bounding box center [385, 434] width 201 height 17
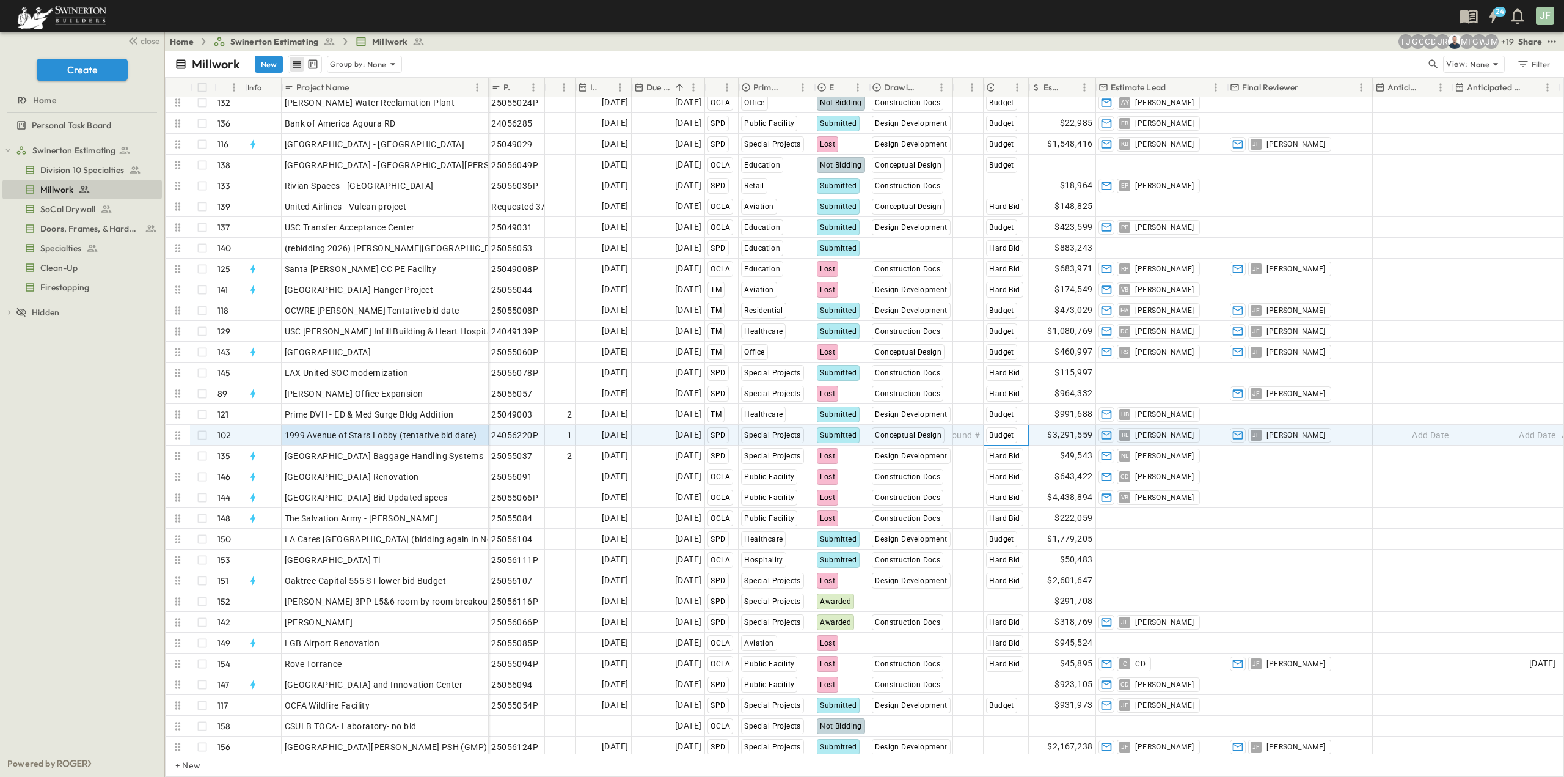
click at [1000, 432] on span "Budget" at bounding box center [1001, 435] width 24 height 9
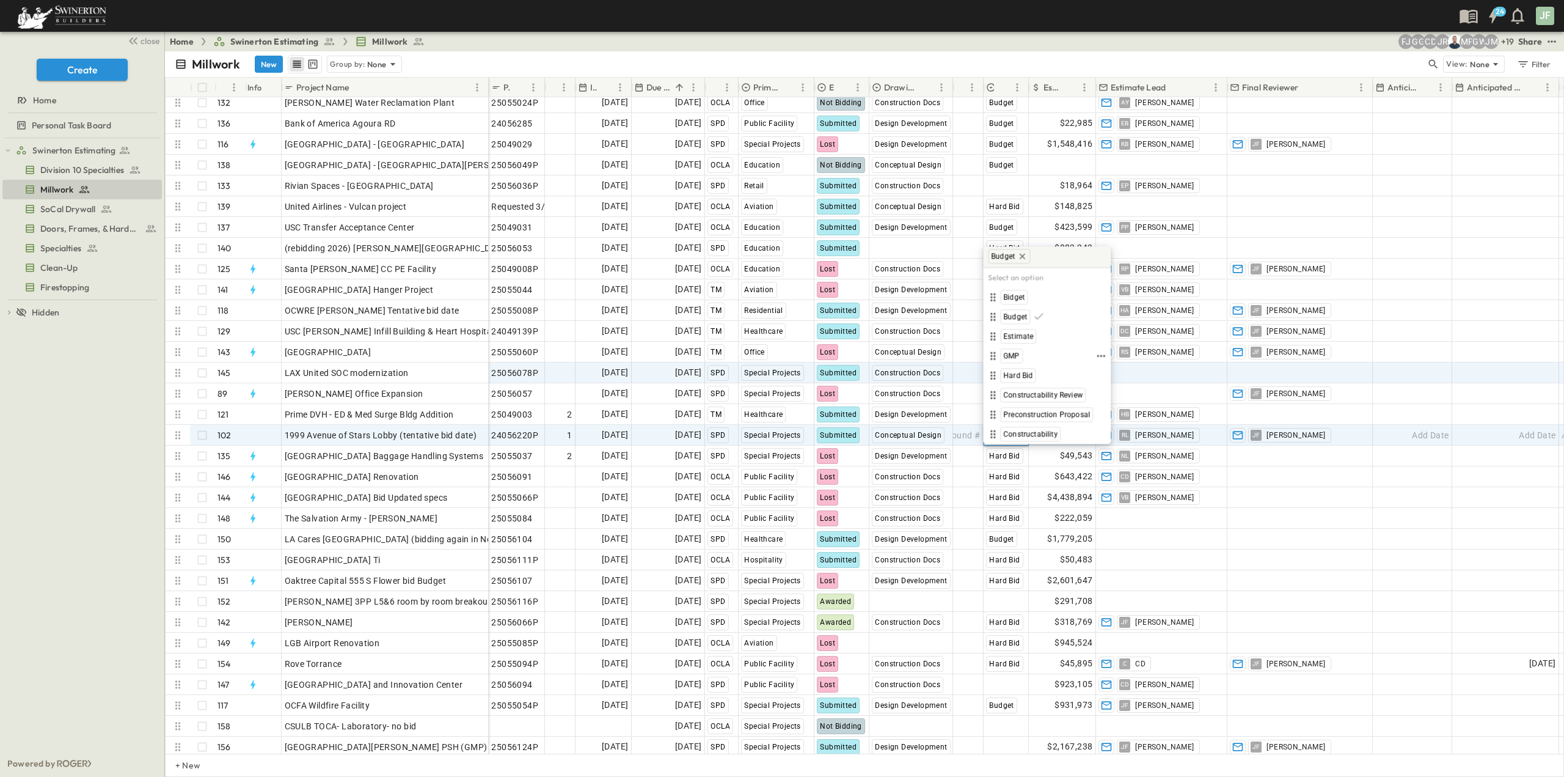
click at [1026, 375] on span "Hard Bid" at bounding box center [1017, 375] width 29 height 10
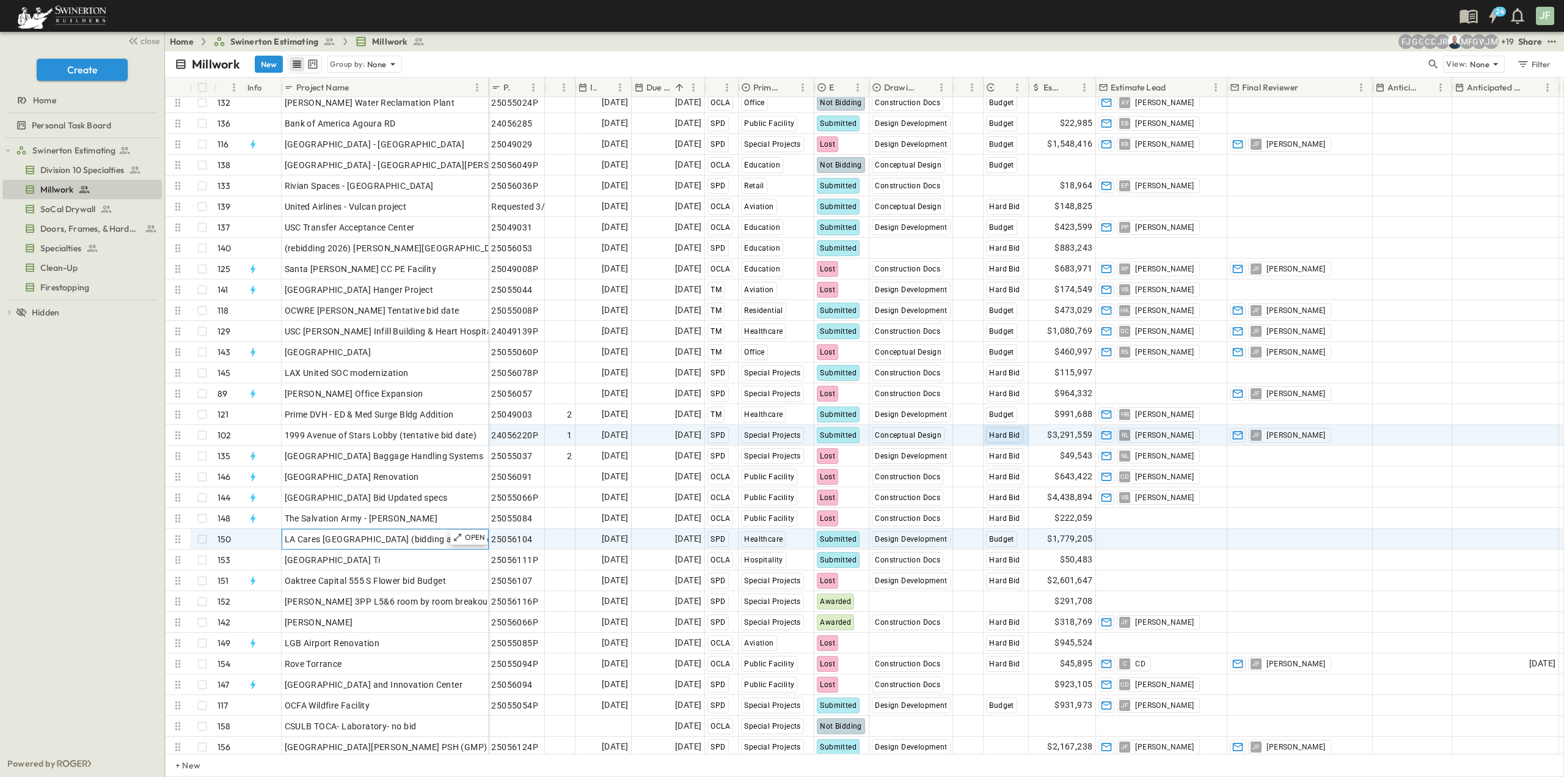
click at [400, 538] on span "LA Cares [GEOGRAPHIC_DATA] (bidding again in Nov)" at bounding box center [393, 539] width 216 height 12
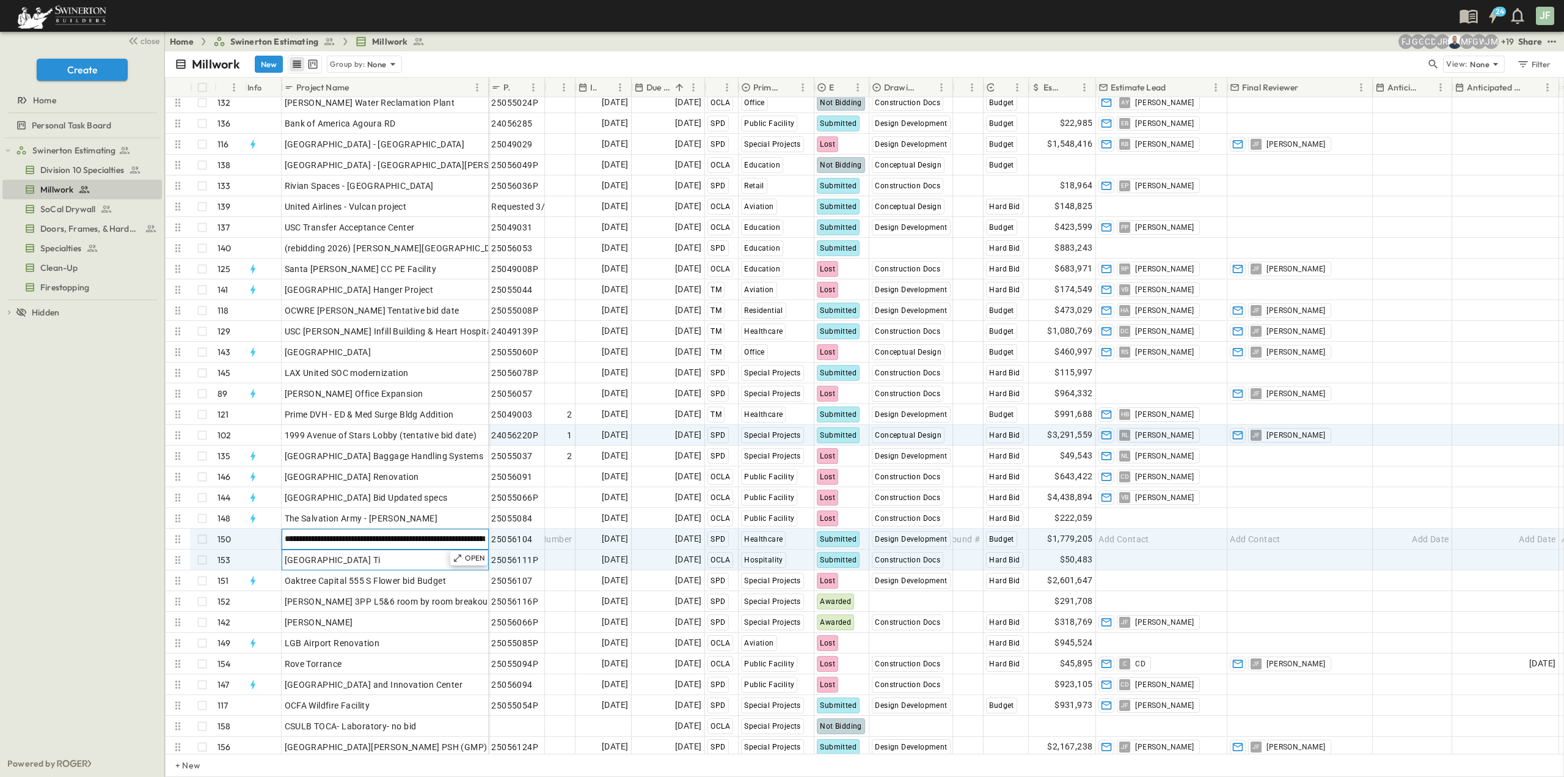
click at [381, 552] on div "[GEOGRAPHIC_DATA] Ti" at bounding box center [385, 559] width 201 height 17
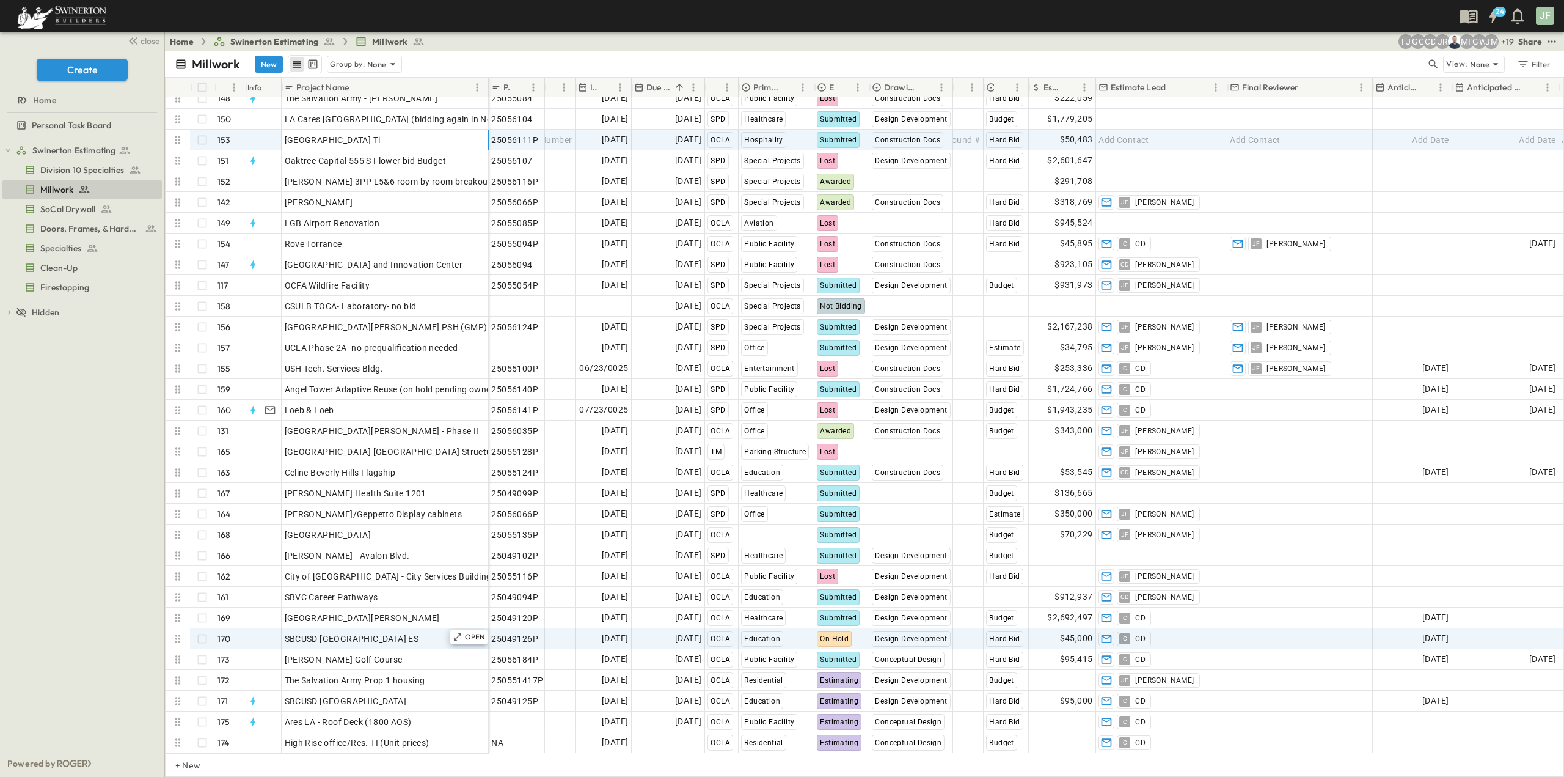
scroll to position [2988, 0]
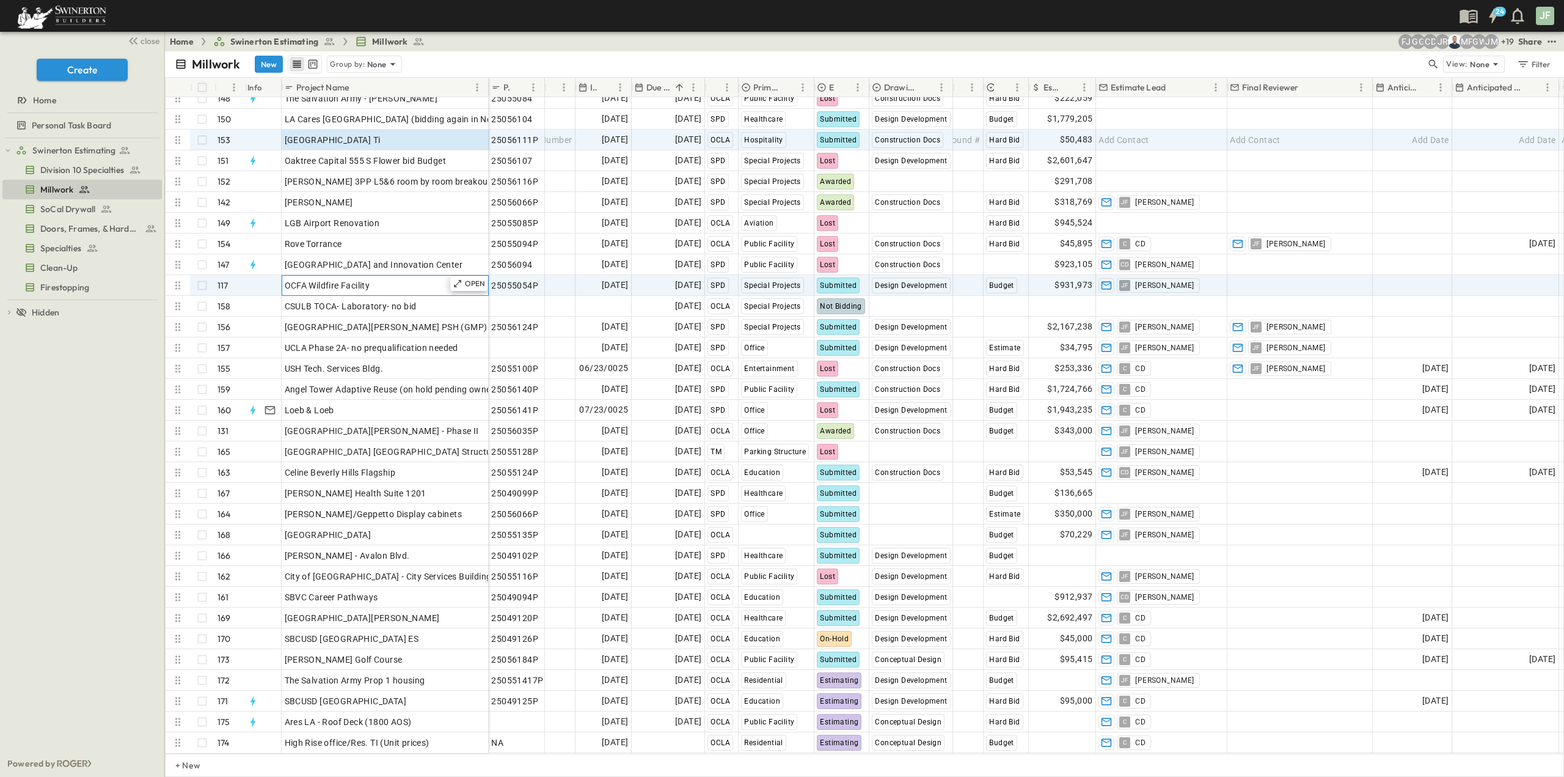
click at [381, 277] on div "OCFA Wildfire Facility" at bounding box center [385, 285] width 201 height 17
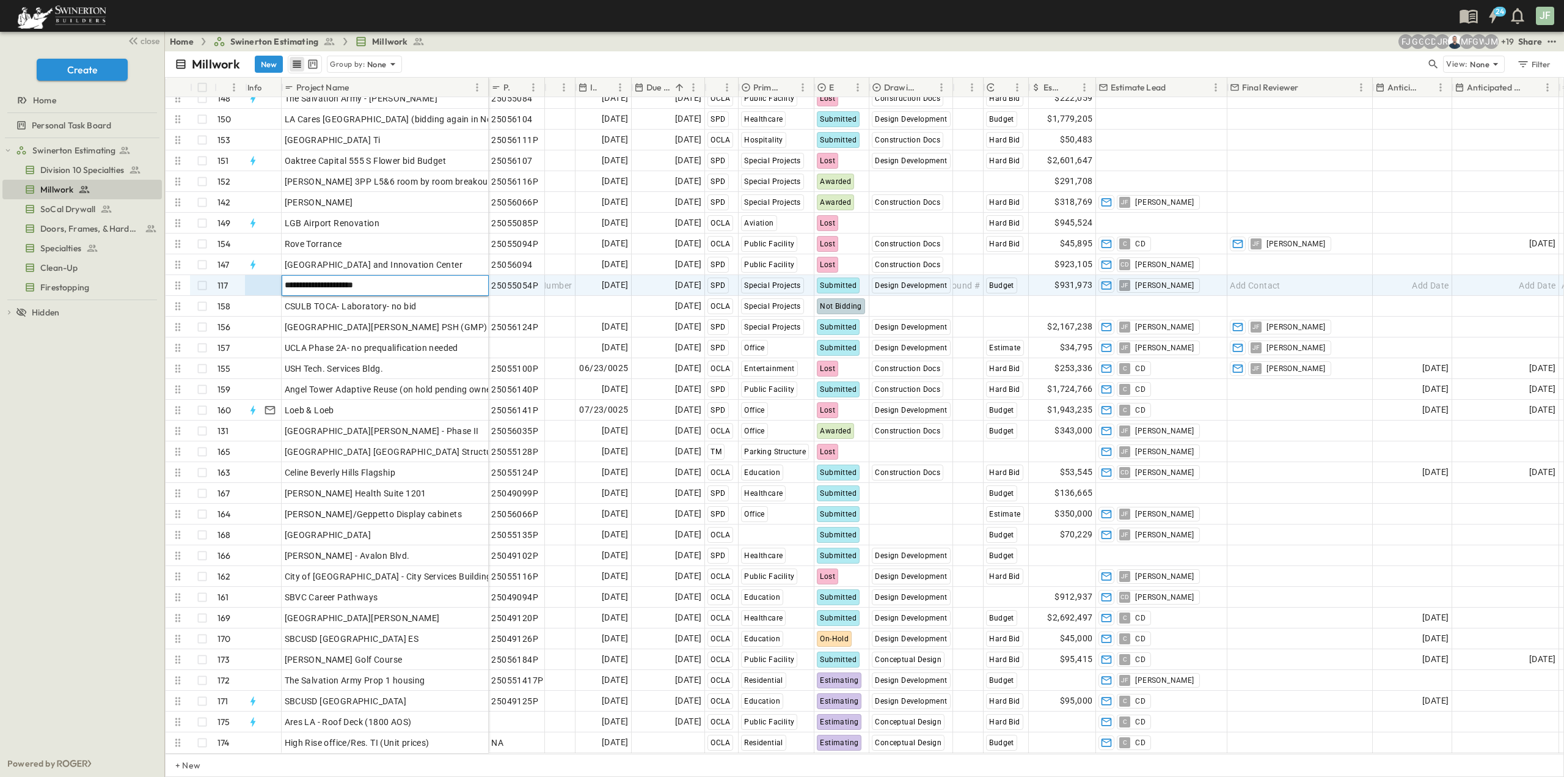
drag, startPoint x: 387, startPoint y: 276, endPoint x: 273, endPoint y: 278, distance: 114.3
click at [273, 278] on div "**********" at bounding box center [327, 285] width 323 height 21
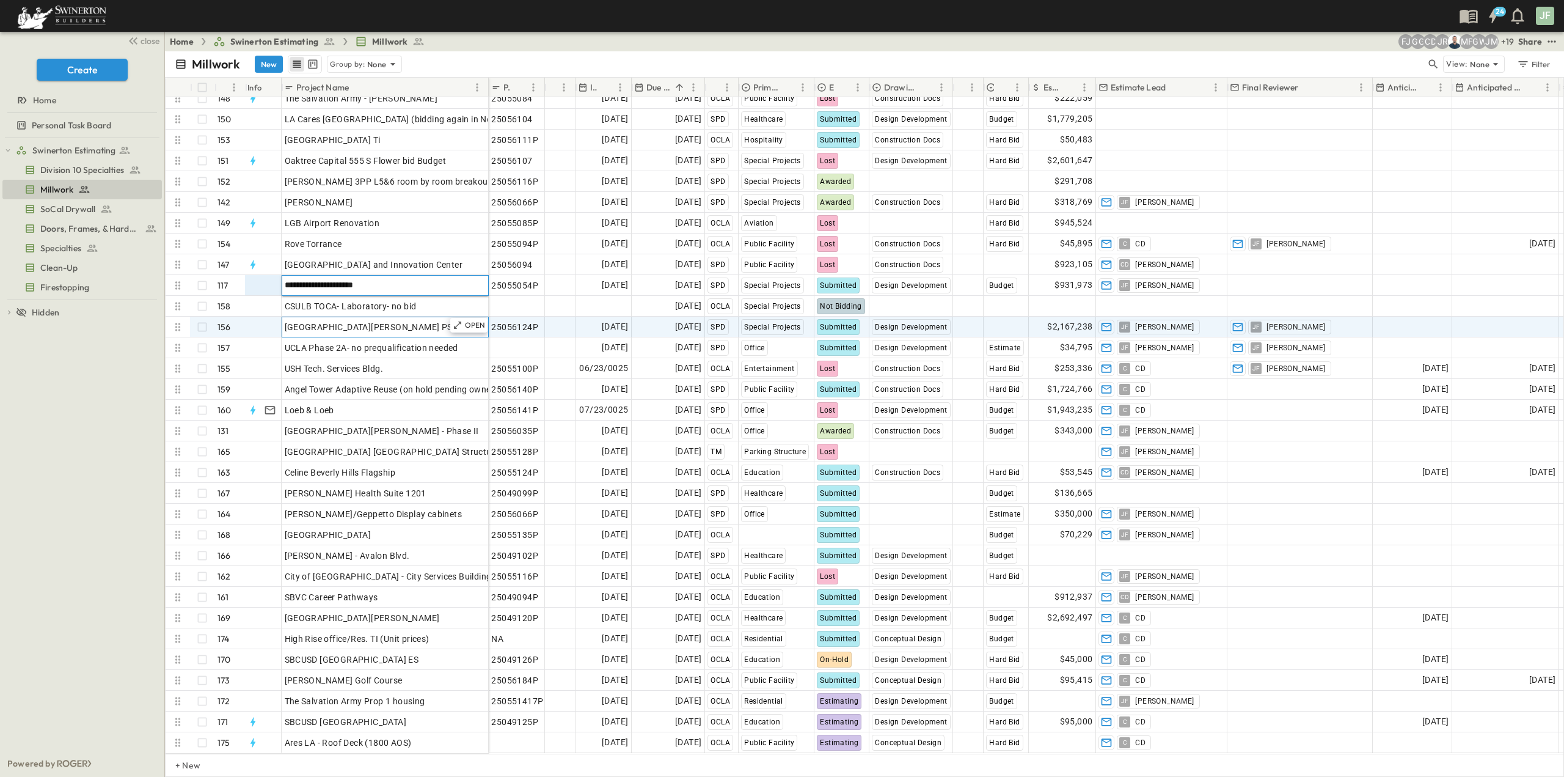
click at [425, 321] on span "[GEOGRAPHIC_DATA][PERSON_NAME] PSH (GMP) (in the running competitive)" at bounding box center [443, 327] width 316 height 12
click at [414, 320] on input "**********" at bounding box center [384, 326] width 205 height 15
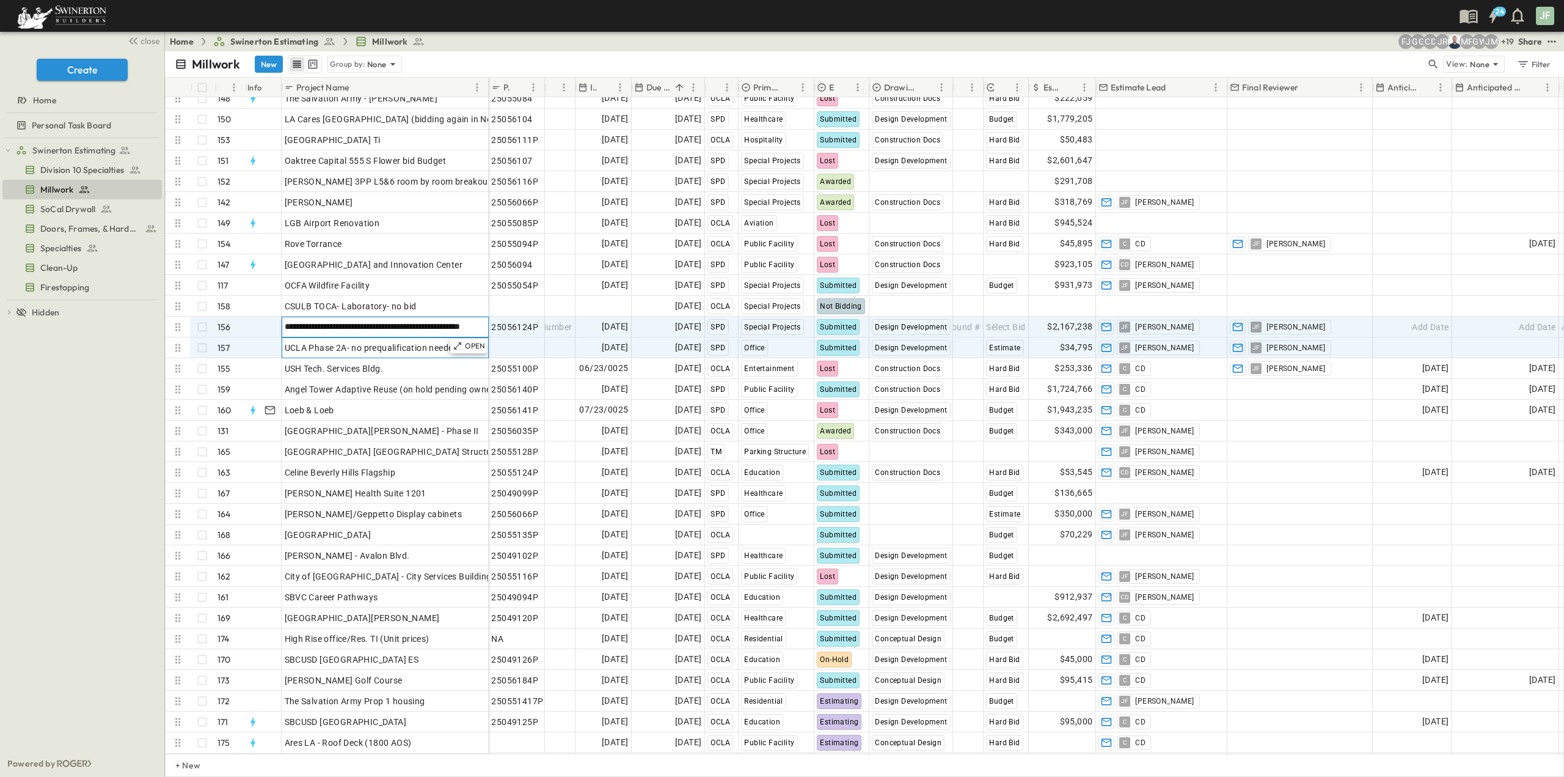
click at [416, 345] on div "UCLA Phase 2A- no prequalification needed" at bounding box center [385, 347] width 201 height 17
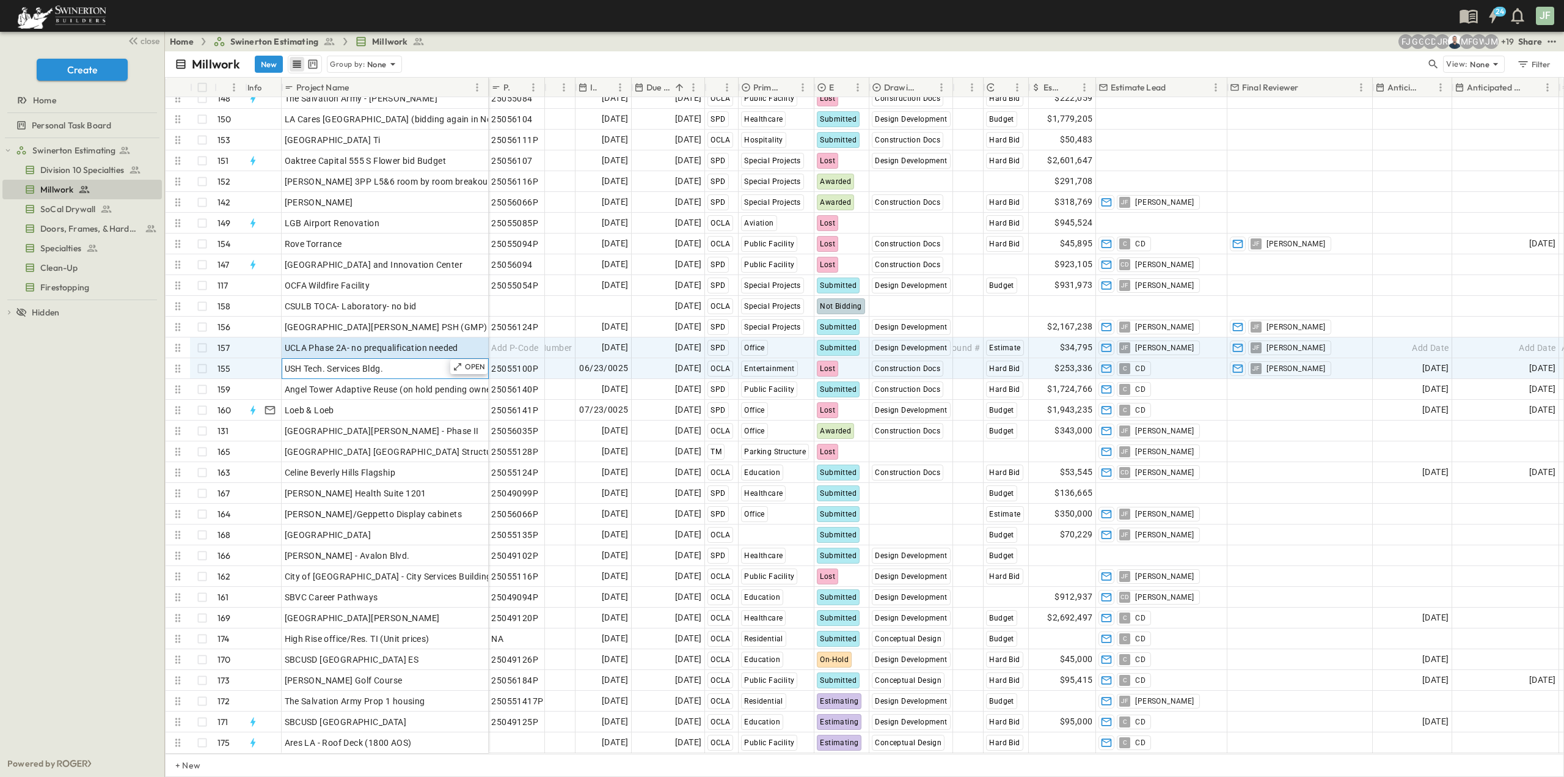
click at [379, 362] on span "USH Tech. Services Bldg." at bounding box center [334, 368] width 99 height 12
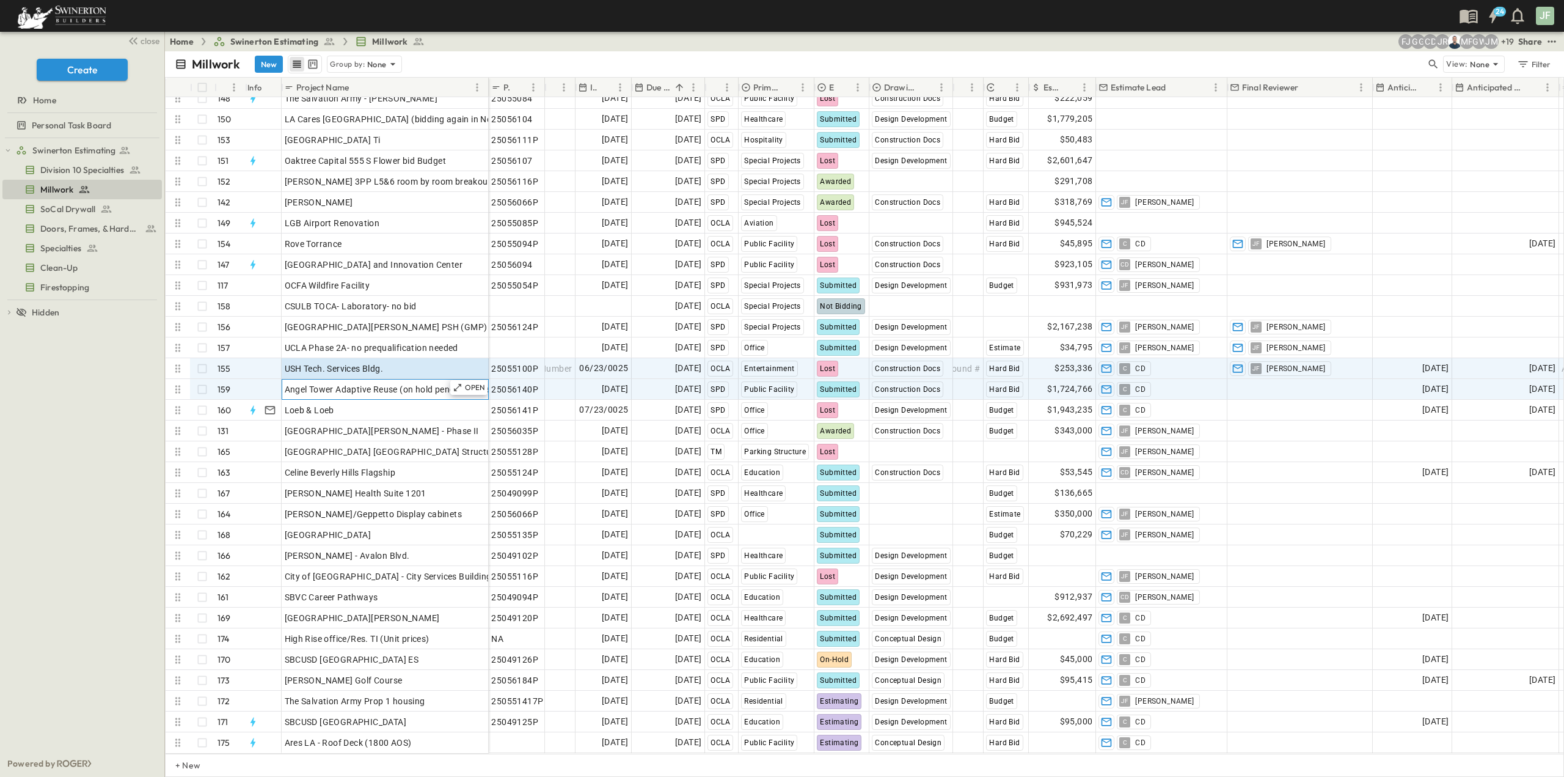
click at [386, 383] on span "Angel Tower Adaptive Reuse (on hold pending owner)" at bounding box center [391, 389] width 213 height 12
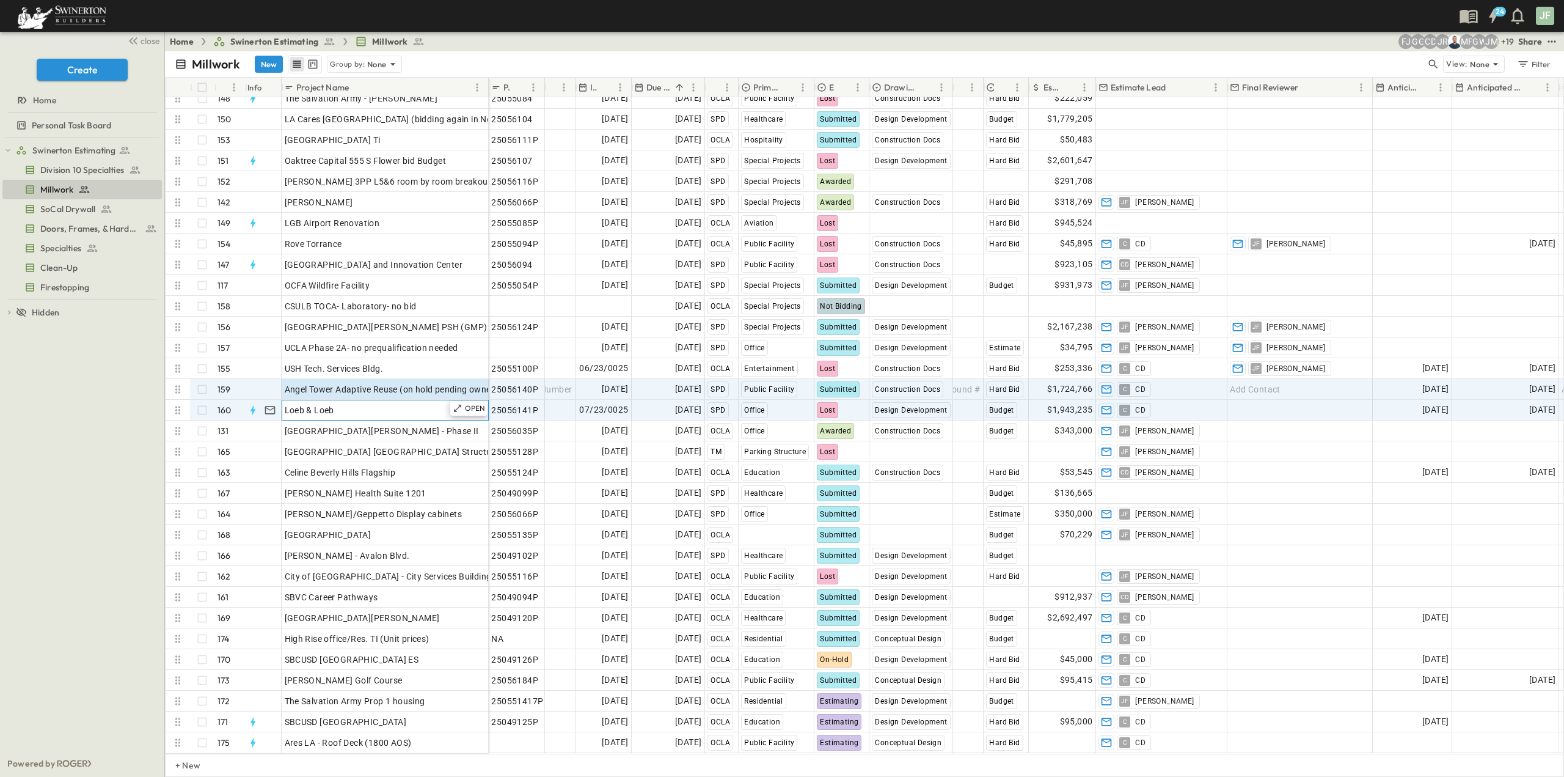
click at [375, 401] on div "Loeb & Loeb" at bounding box center [385, 409] width 201 height 17
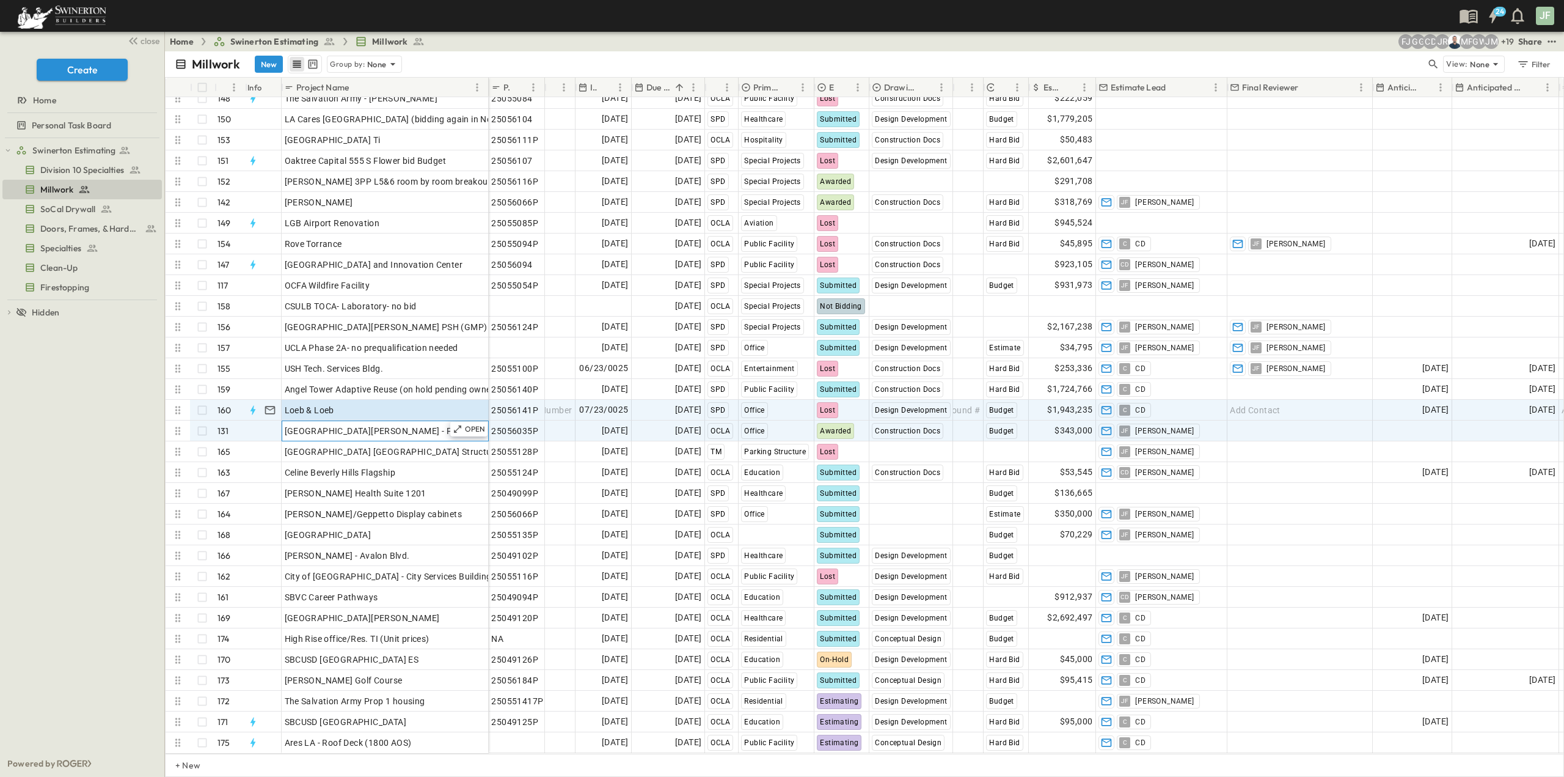
click at [369, 425] on span "[GEOGRAPHIC_DATA][PERSON_NAME] - Phase II" at bounding box center [382, 431] width 194 height 12
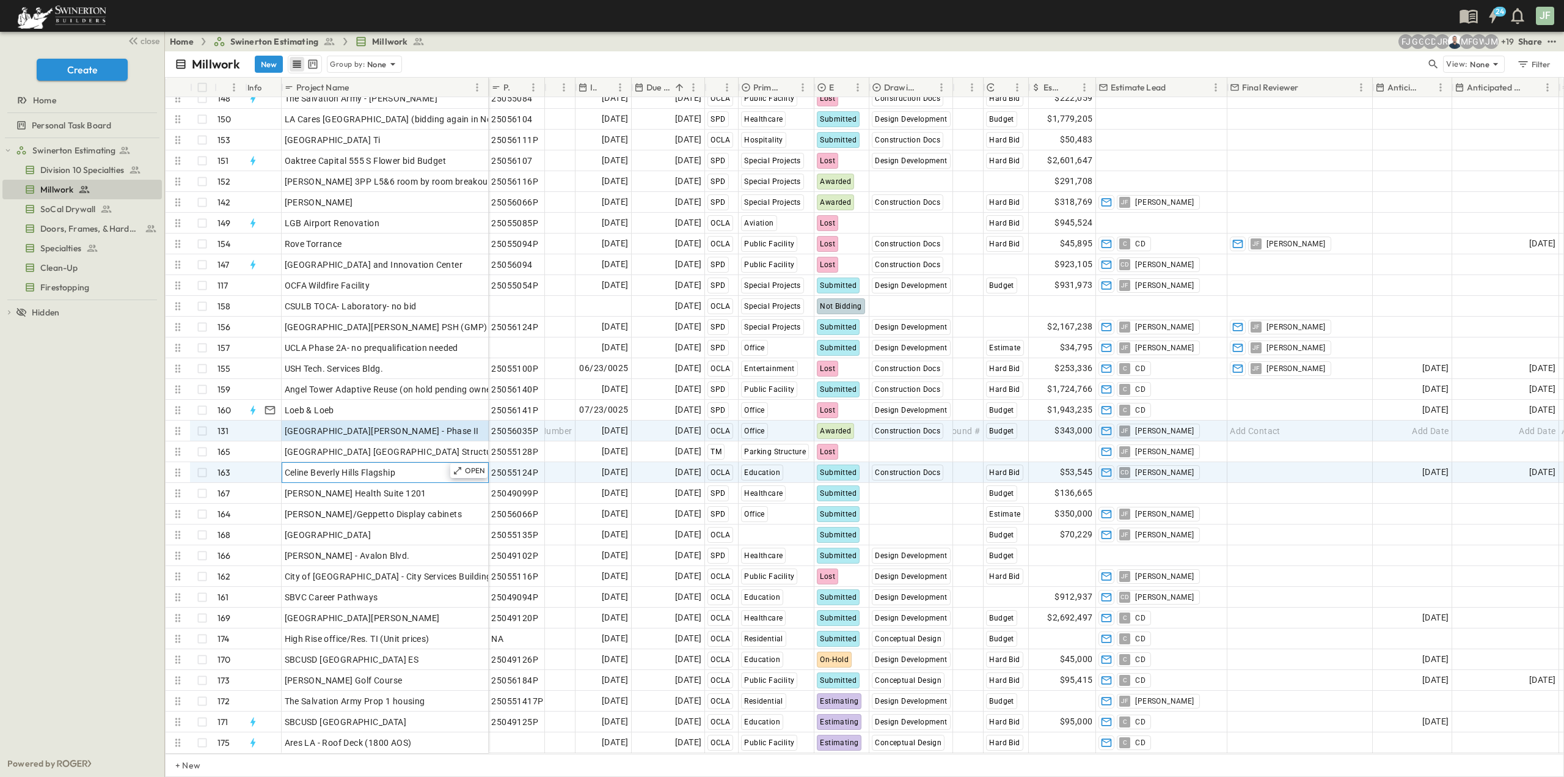
click at [367, 466] on span "Celine Beverly Hills Flagship" at bounding box center [340, 472] width 111 height 12
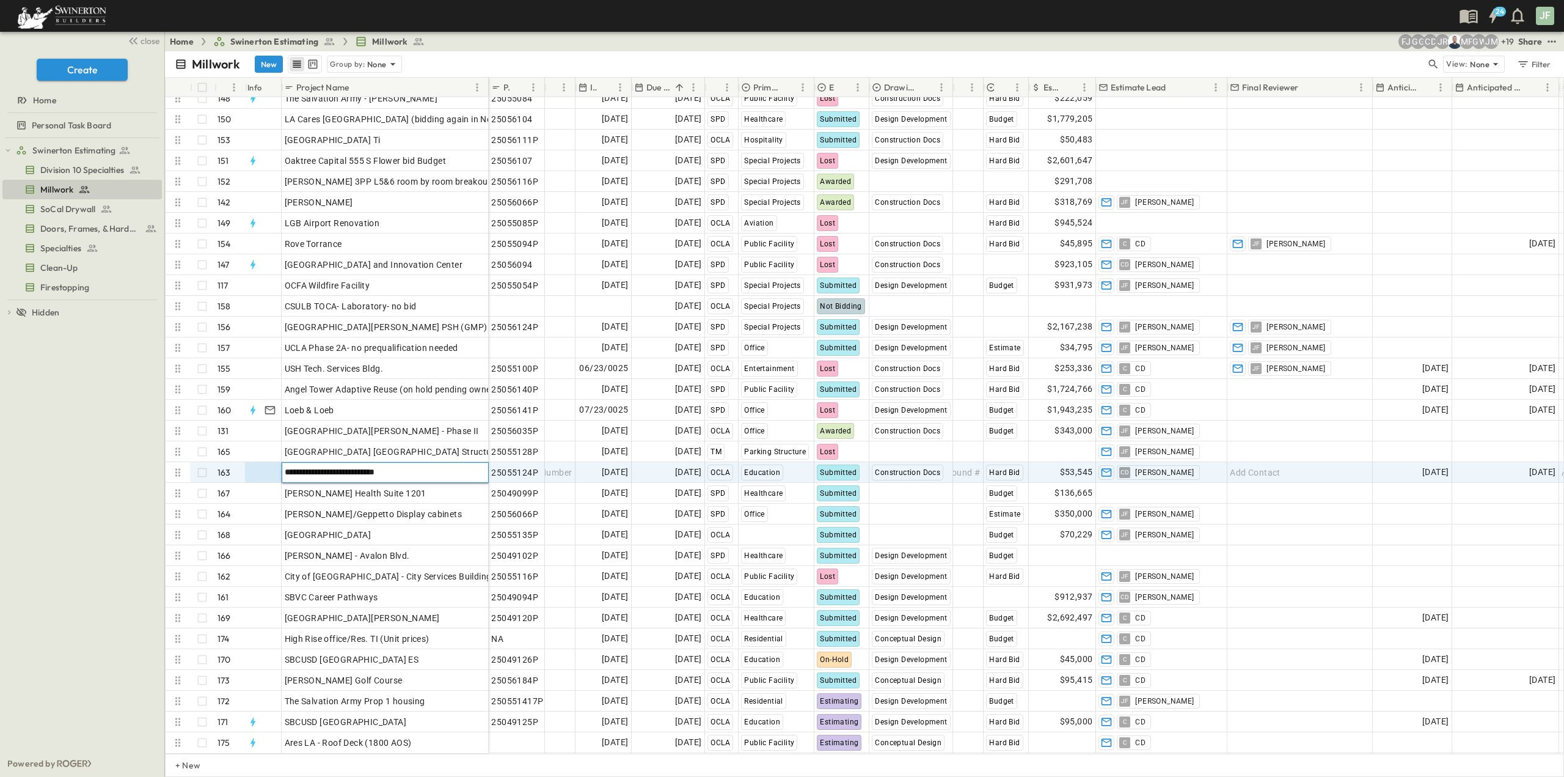
drag, startPoint x: 407, startPoint y: 464, endPoint x: 273, endPoint y: 460, distance: 133.9
click at [262, 464] on div "**********" at bounding box center [327, 472] width 323 height 21
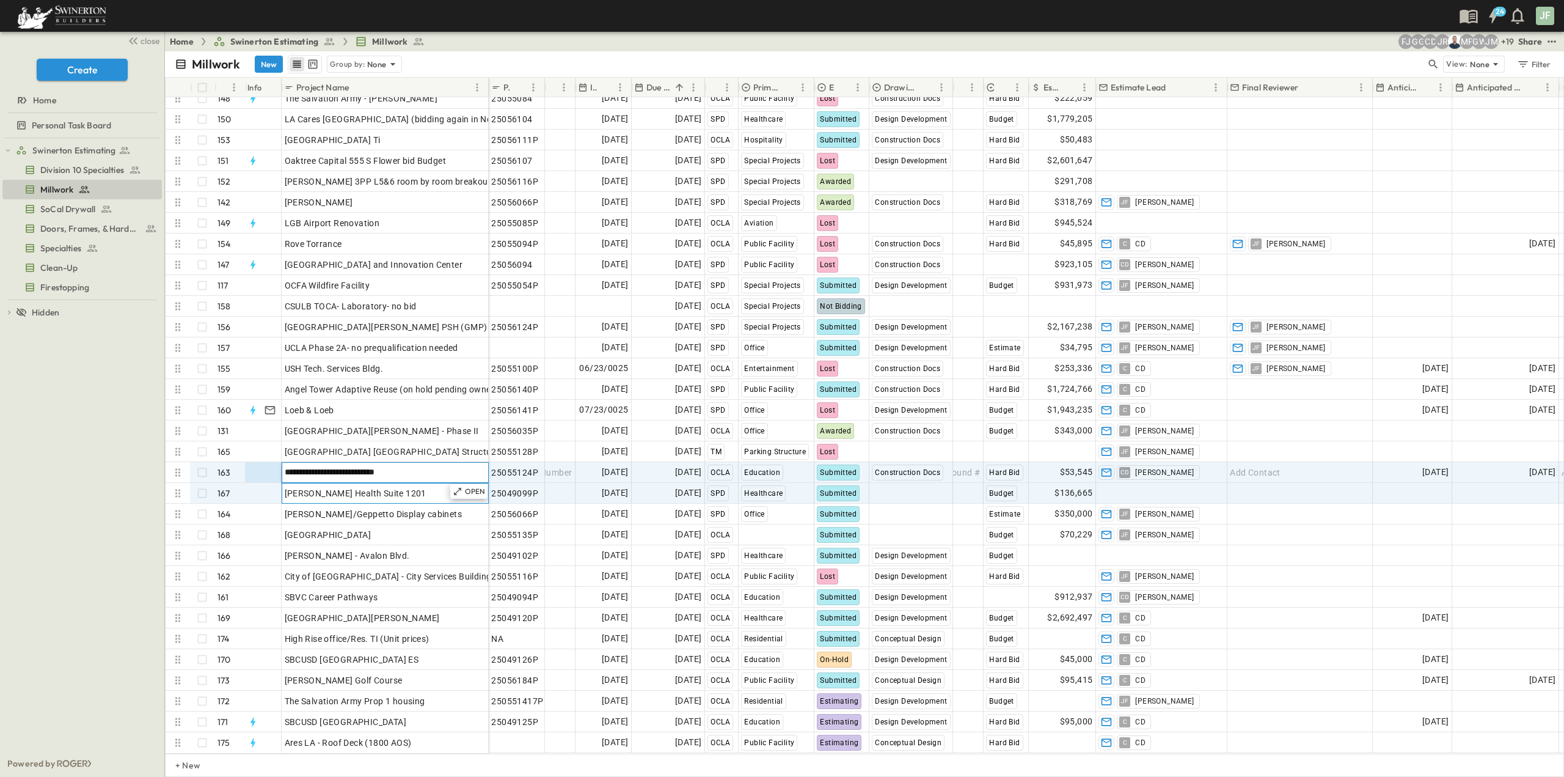
click at [373, 487] on span "[PERSON_NAME] Health Suite 1201" at bounding box center [356, 493] width 142 height 12
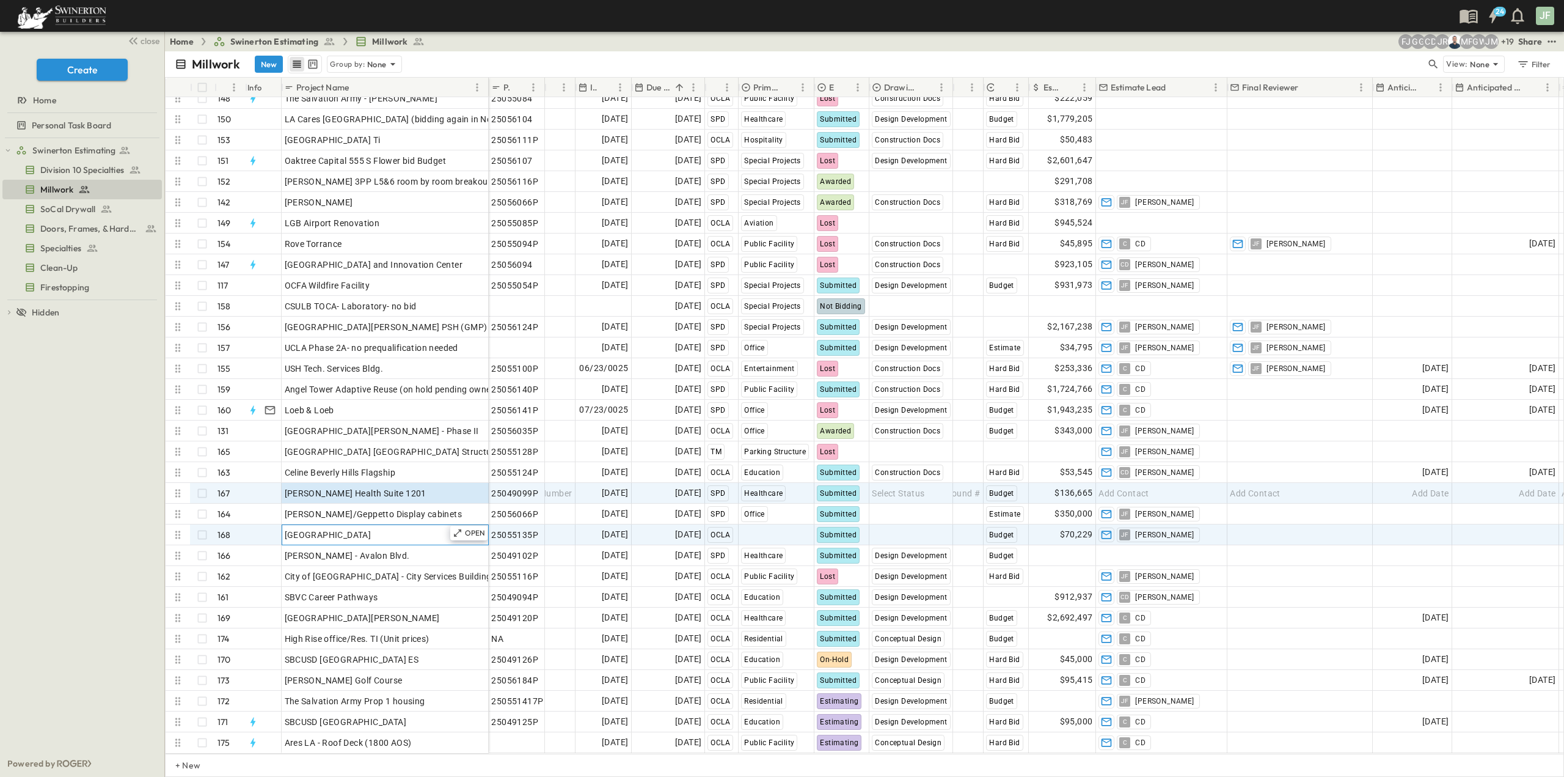
click at [371, 530] on div "[GEOGRAPHIC_DATA]" at bounding box center [385, 534] width 201 height 17
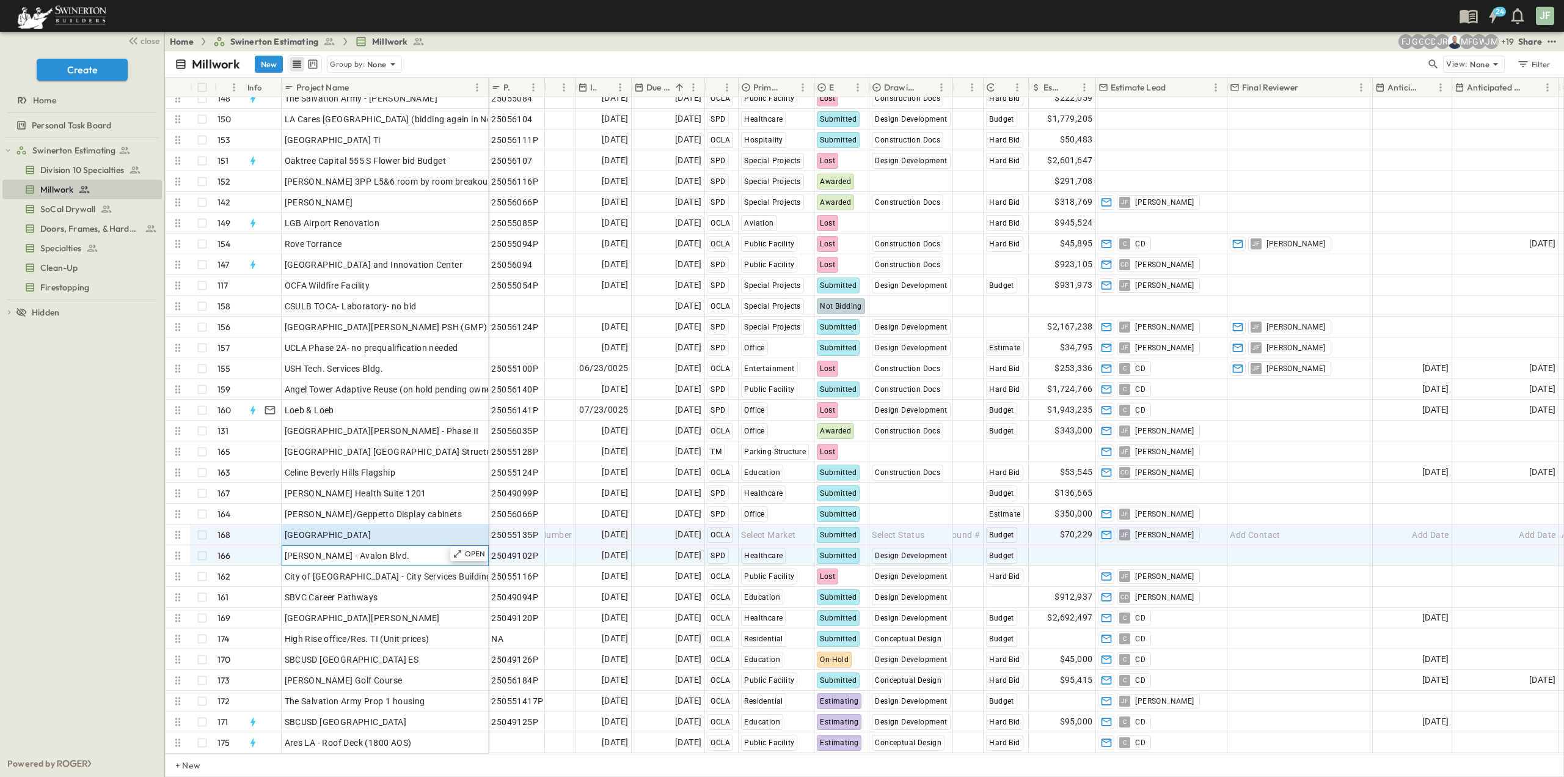
click at [377, 547] on div "[PERSON_NAME] - Avalon Blvd." at bounding box center [385, 555] width 201 height 17
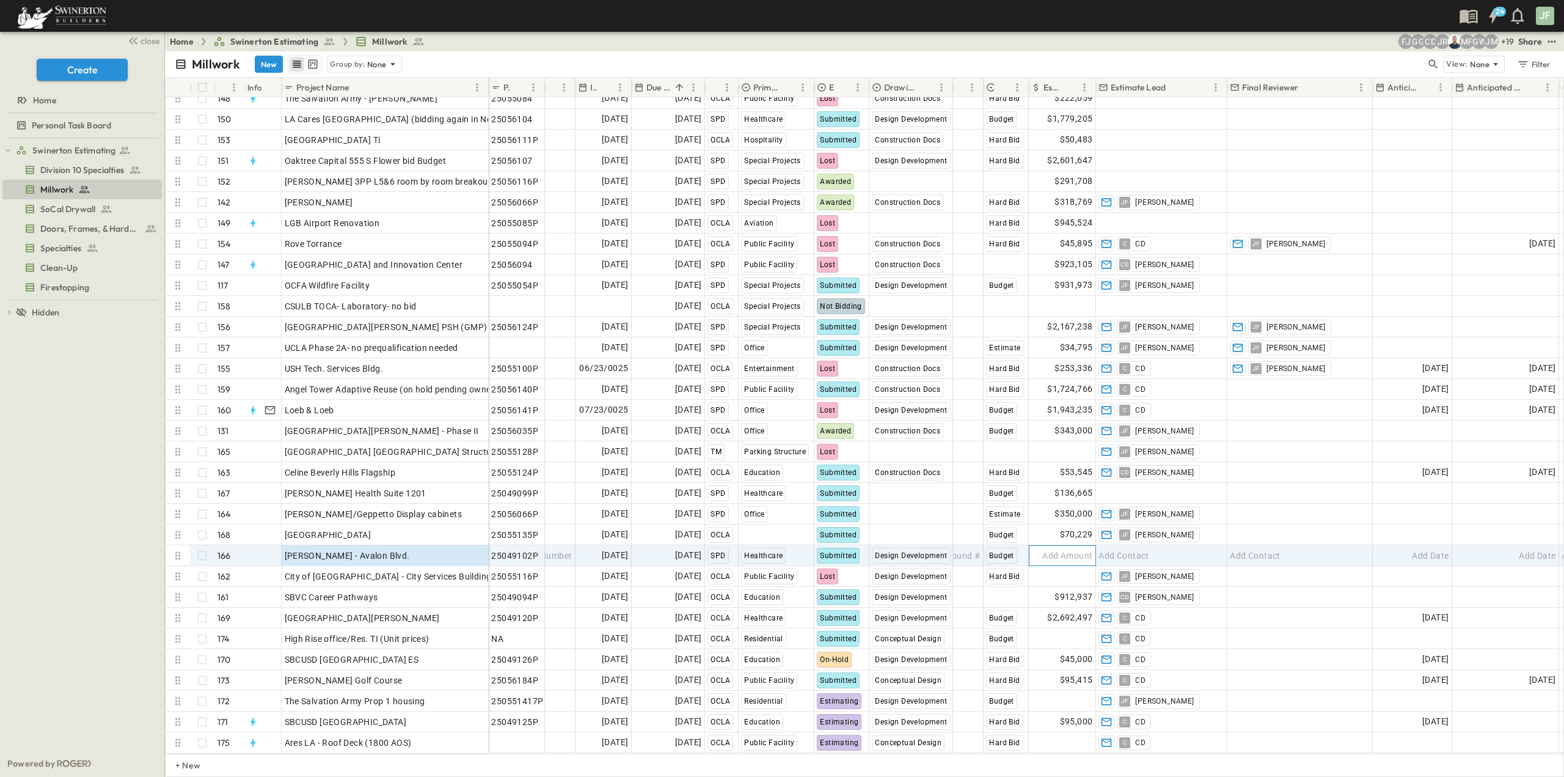
click at [1073, 549] on span "Add Amount" at bounding box center [1067, 555] width 50 height 12
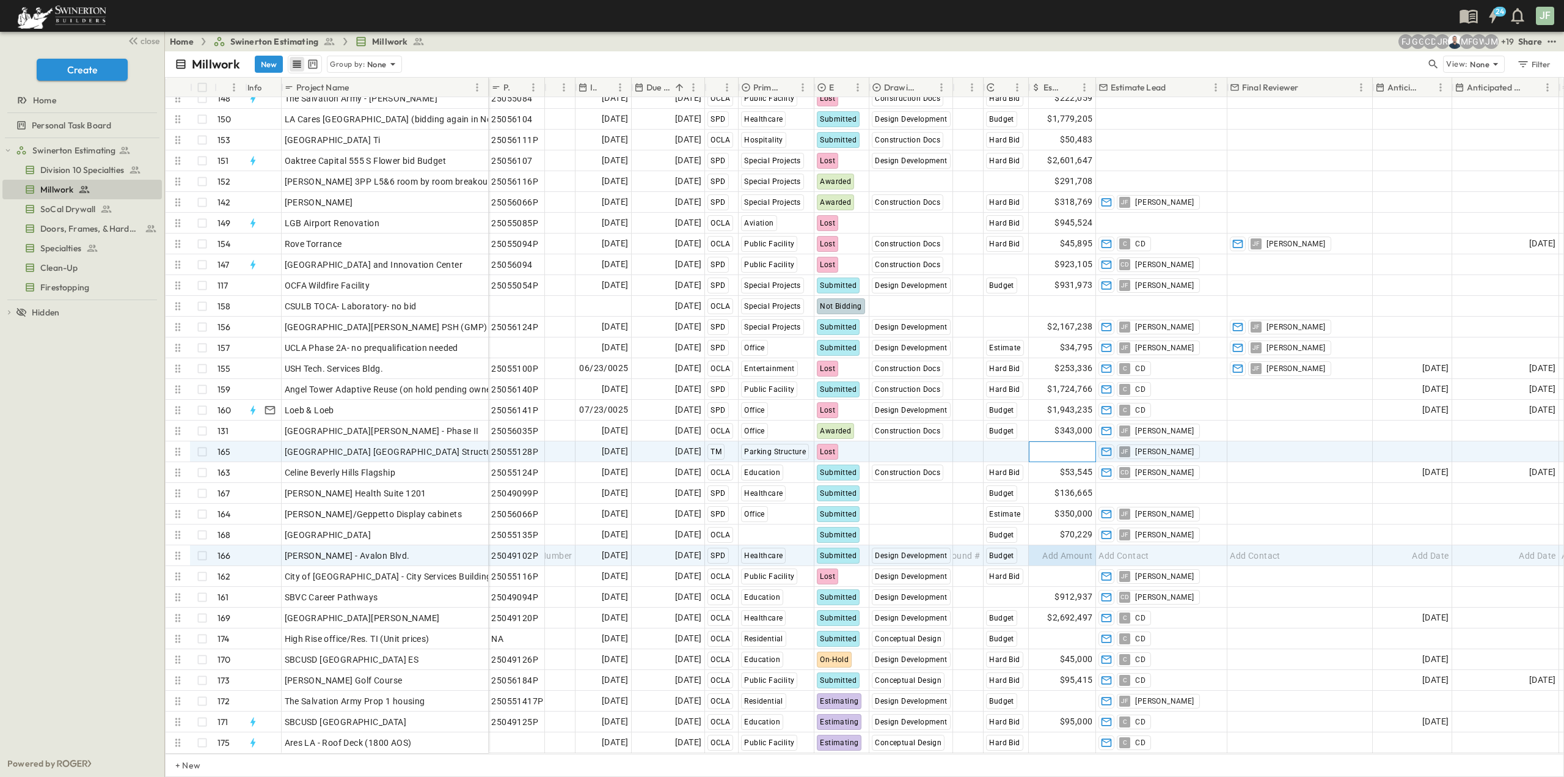
click at [1077, 445] on span "Add Amount" at bounding box center [1067, 451] width 50 height 12
click at [1080, 549] on span "Add Amount" at bounding box center [1067, 555] width 50 height 12
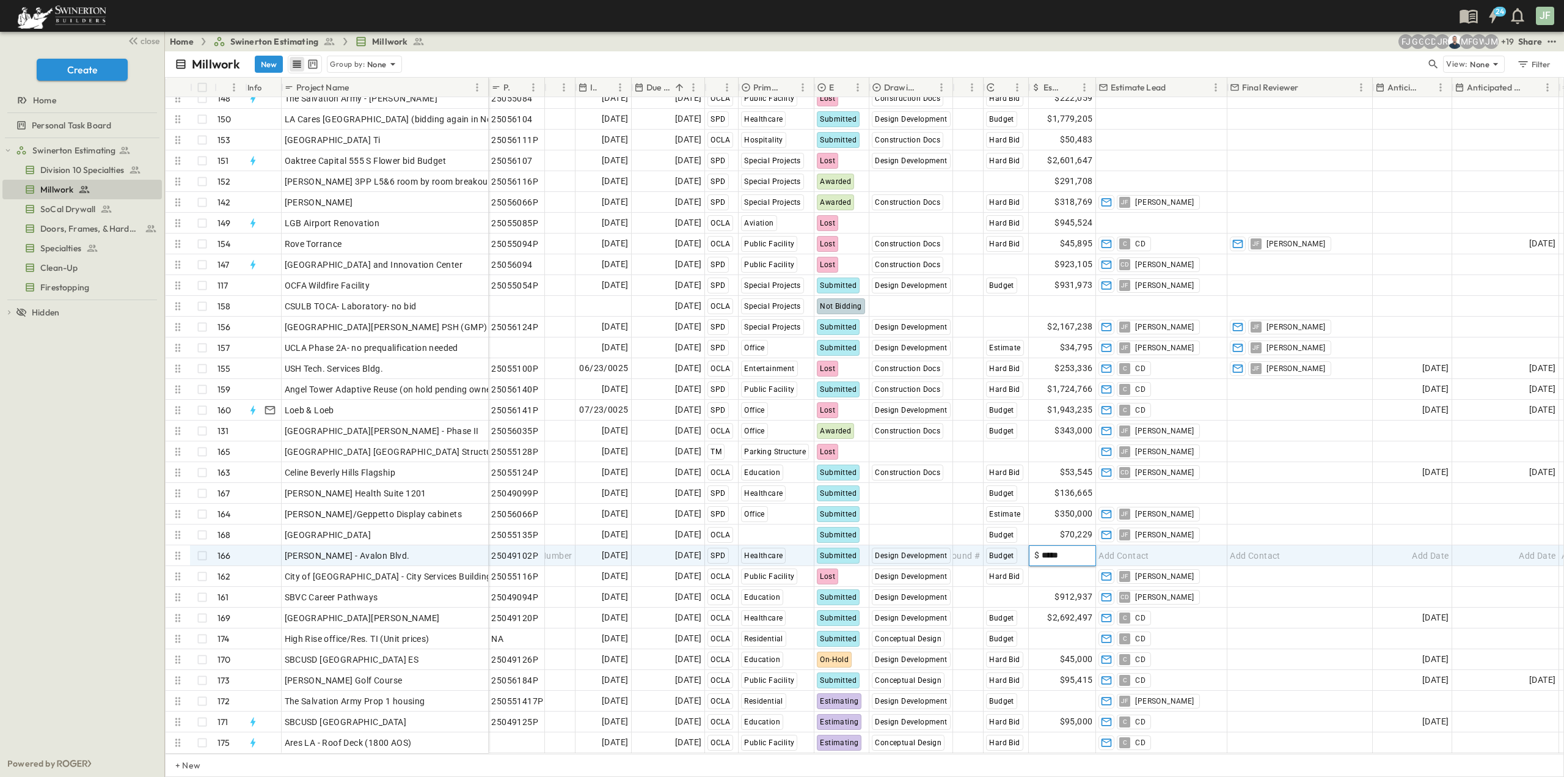
click at [1039, 549] on input "*****" at bounding box center [1064, 555] width 51 height 12
type input "******"
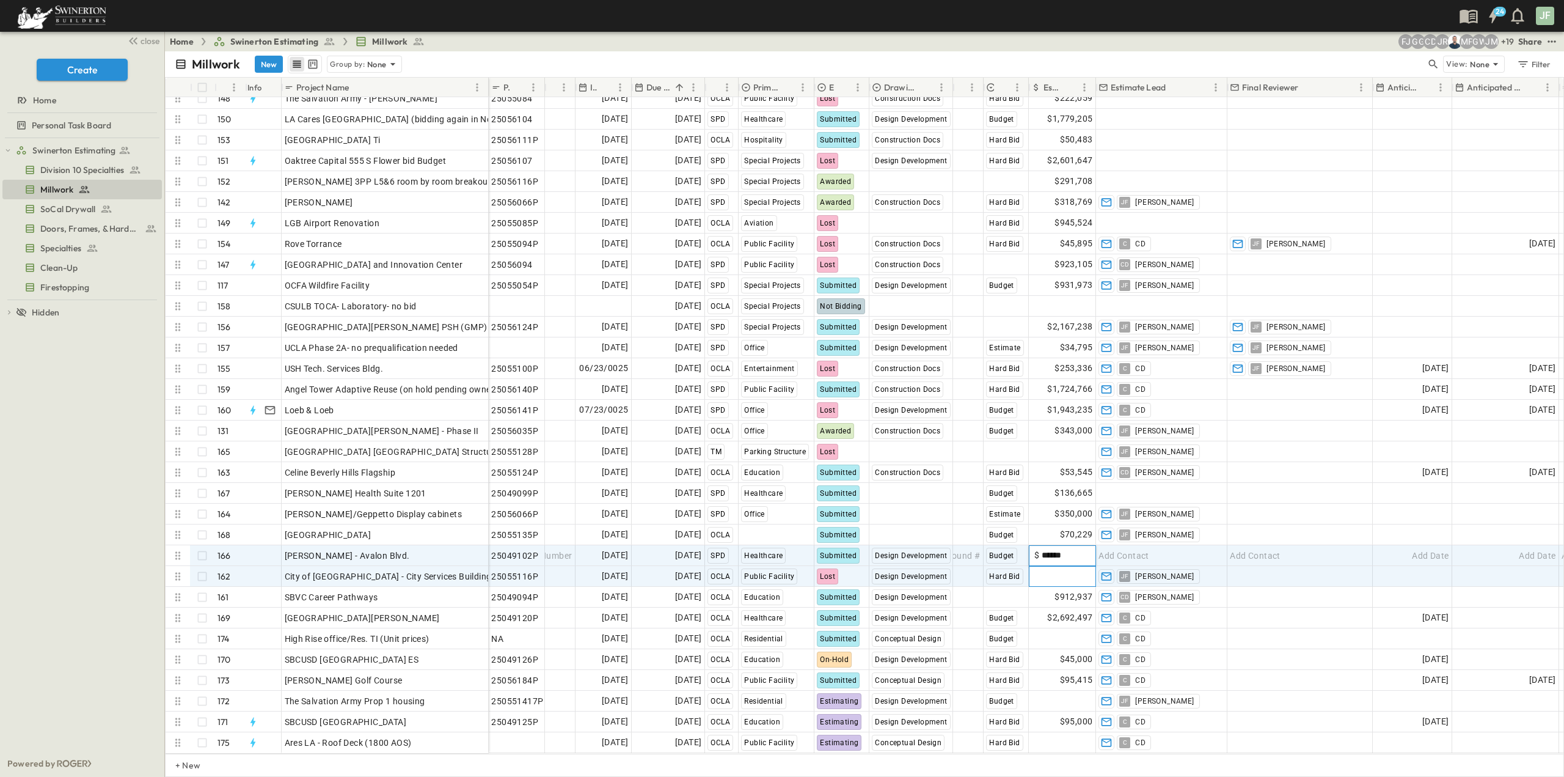
click at [1047, 566] on div "Add Amount" at bounding box center [1062, 576] width 67 height 21
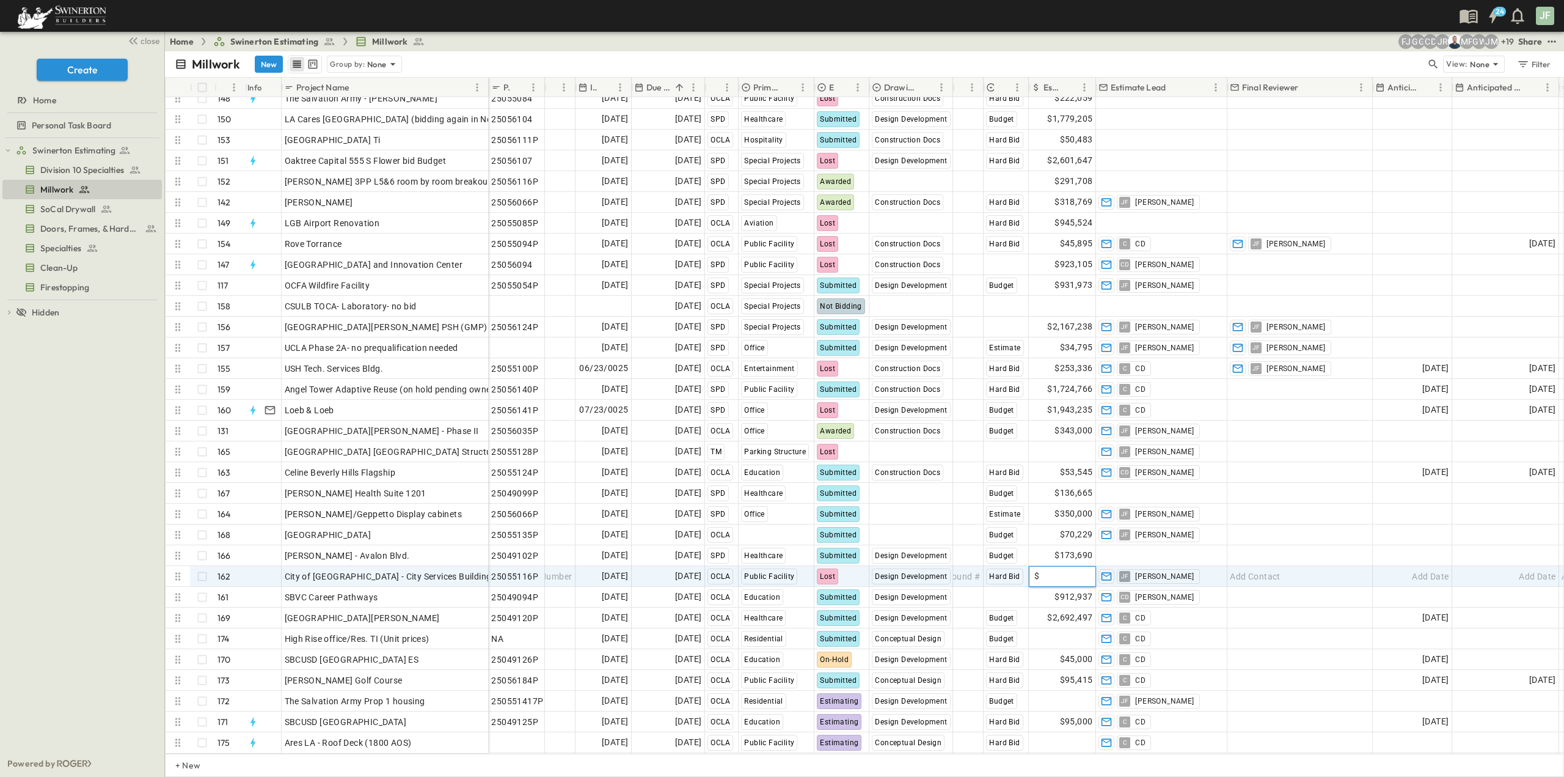
click at [1070, 569] on input "text" at bounding box center [1064, 575] width 51 height 12
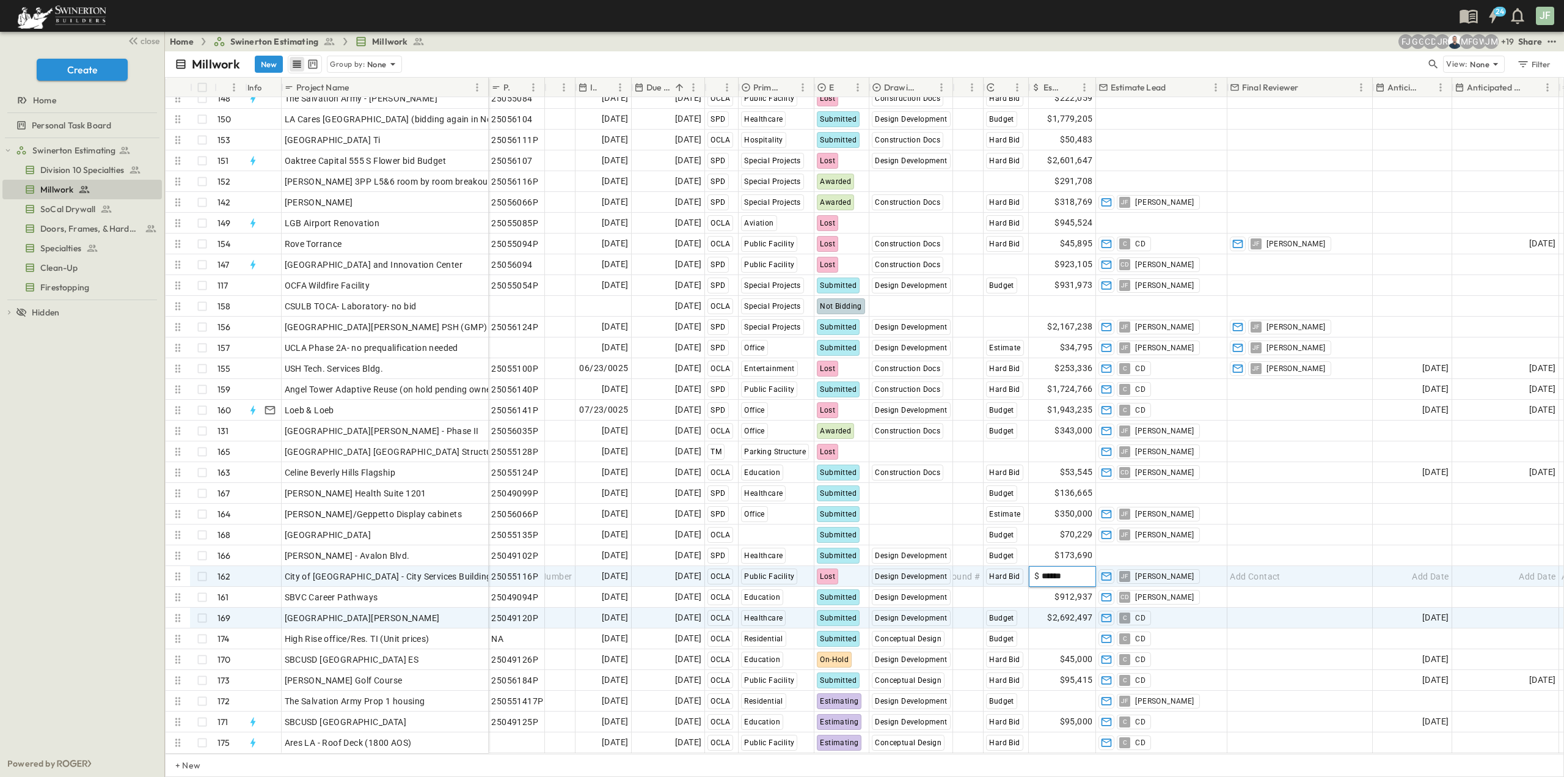
type input "******"
click at [1042, 609] on div "$2,692,497" at bounding box center [1062, 618] width 66 height 20
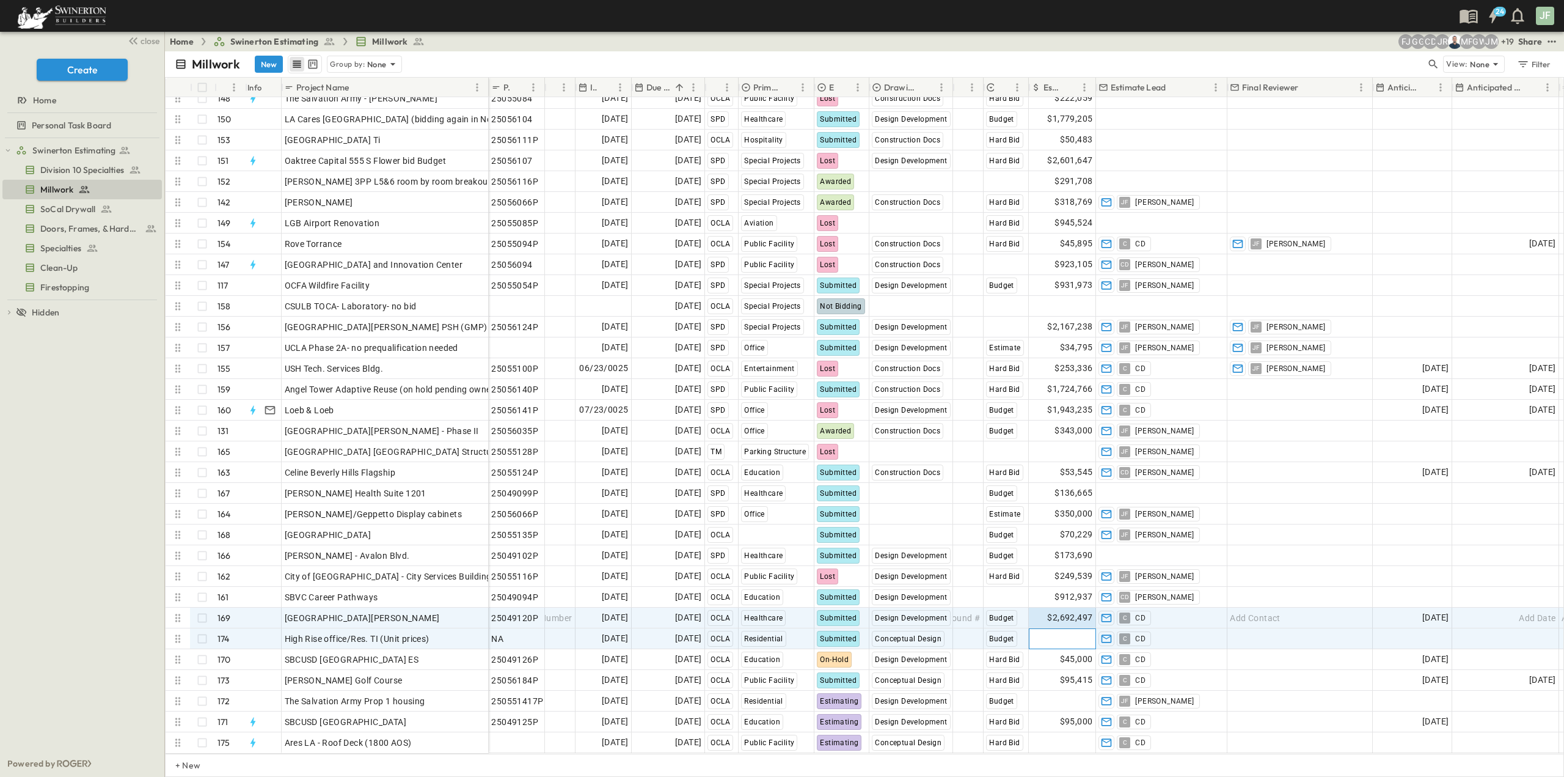
click at [1063, 634] on span "Add Amount" at bounding box center [1067, 638] width 50 height 12
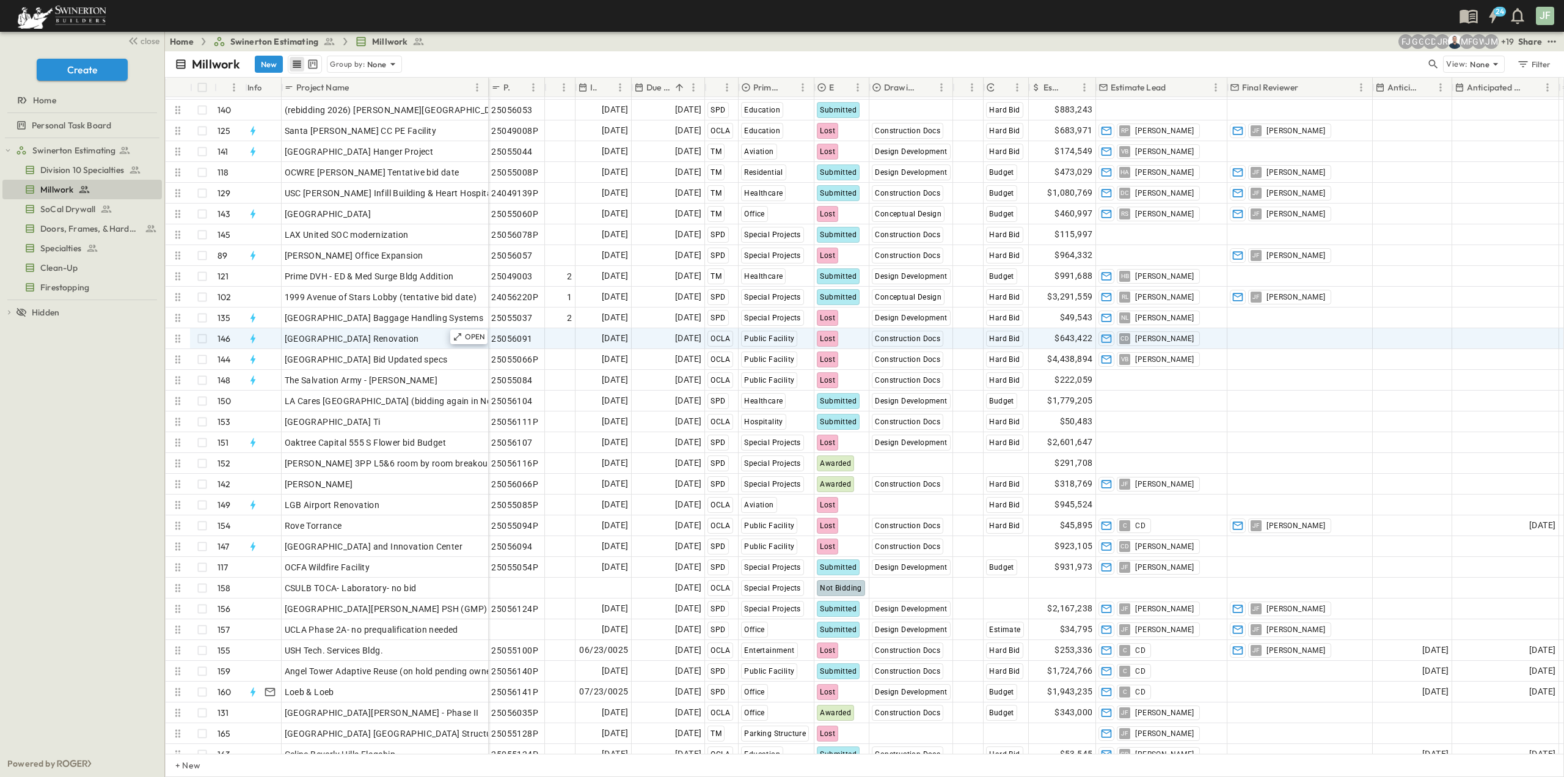
scroll to position [2682, 0]
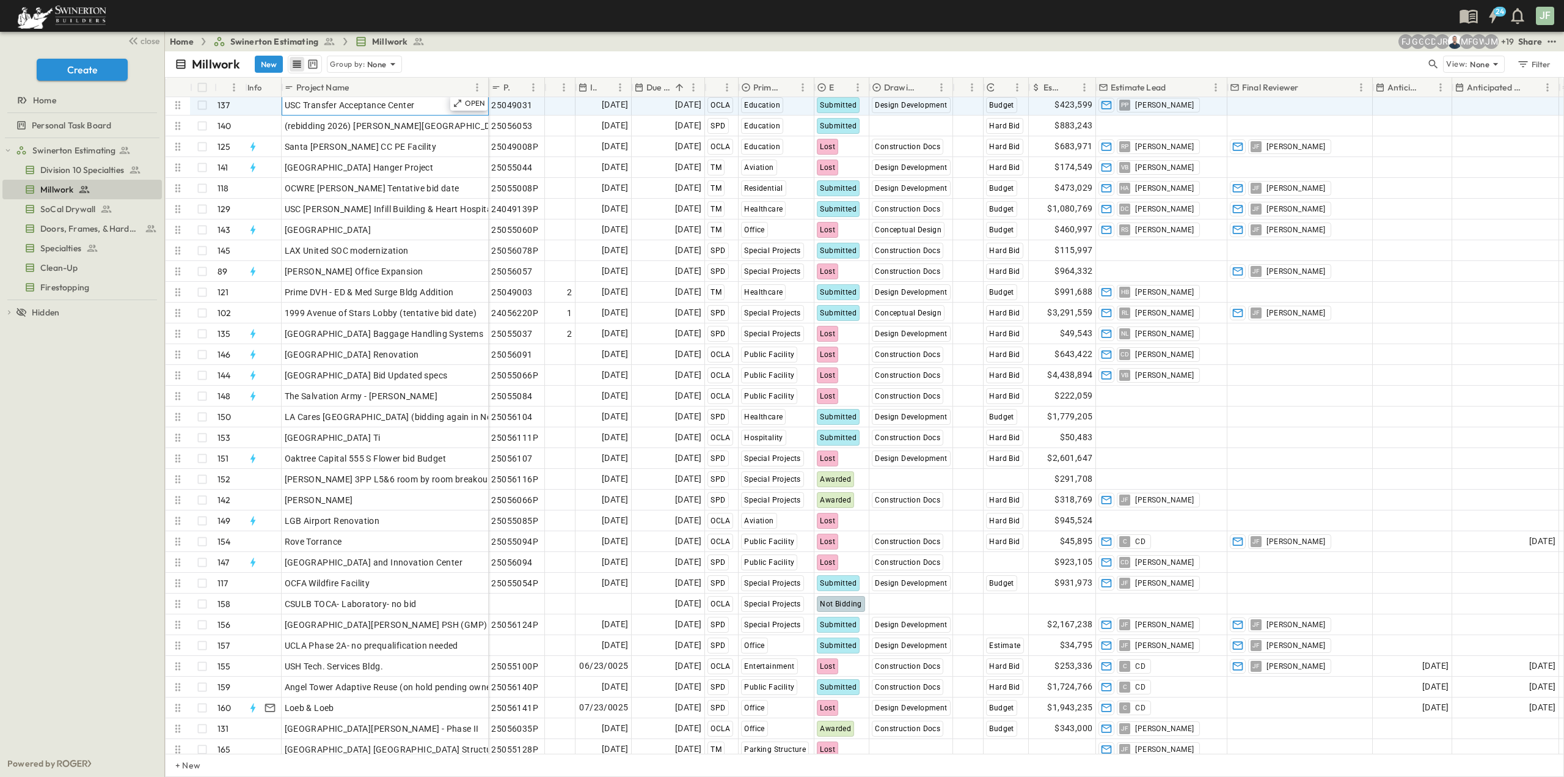
click at [353, 107] on span "USC Transfer Acceptance Center" at bounding box center [350, 105] width 130 height 12
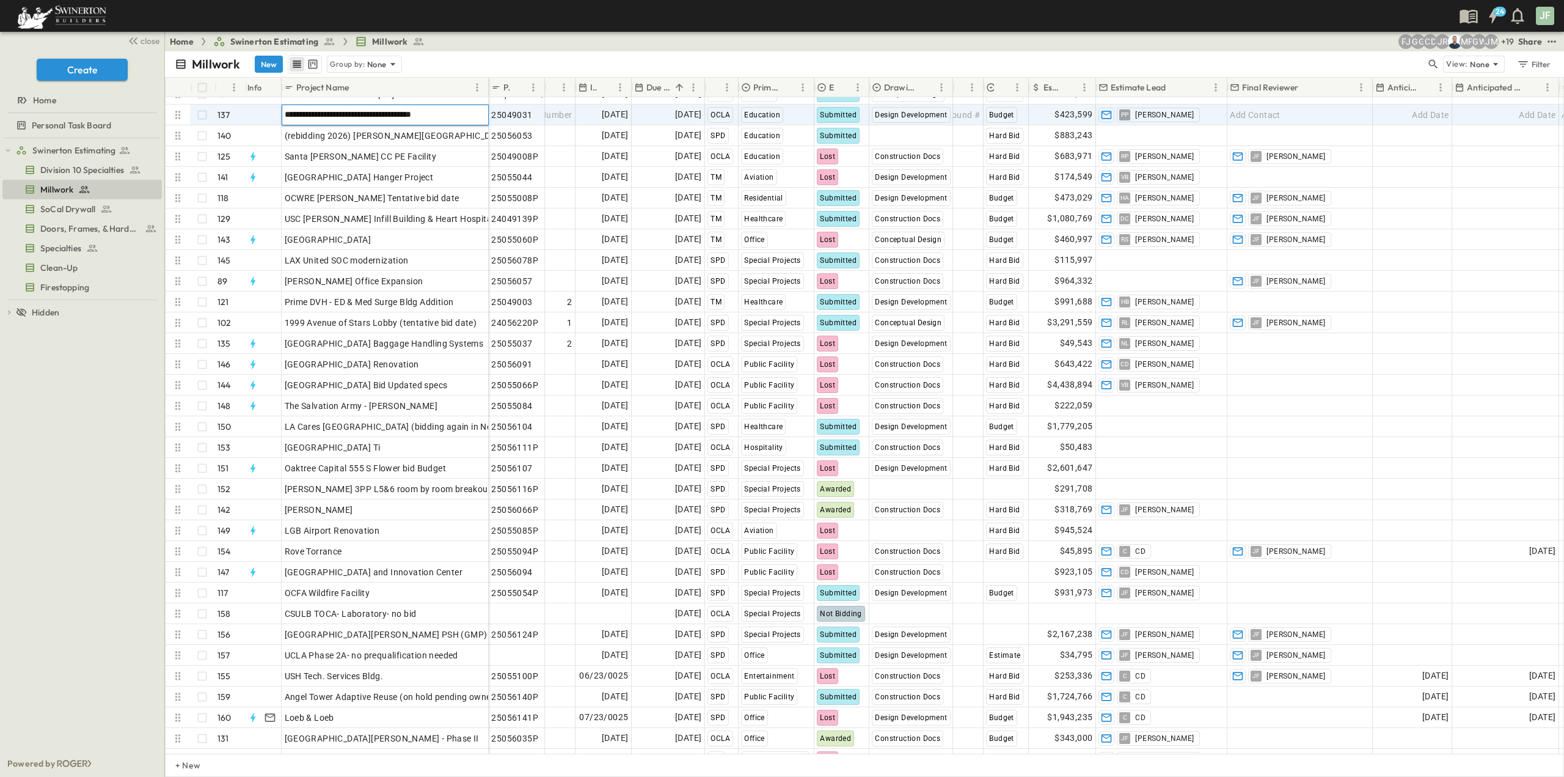
type input "**********"
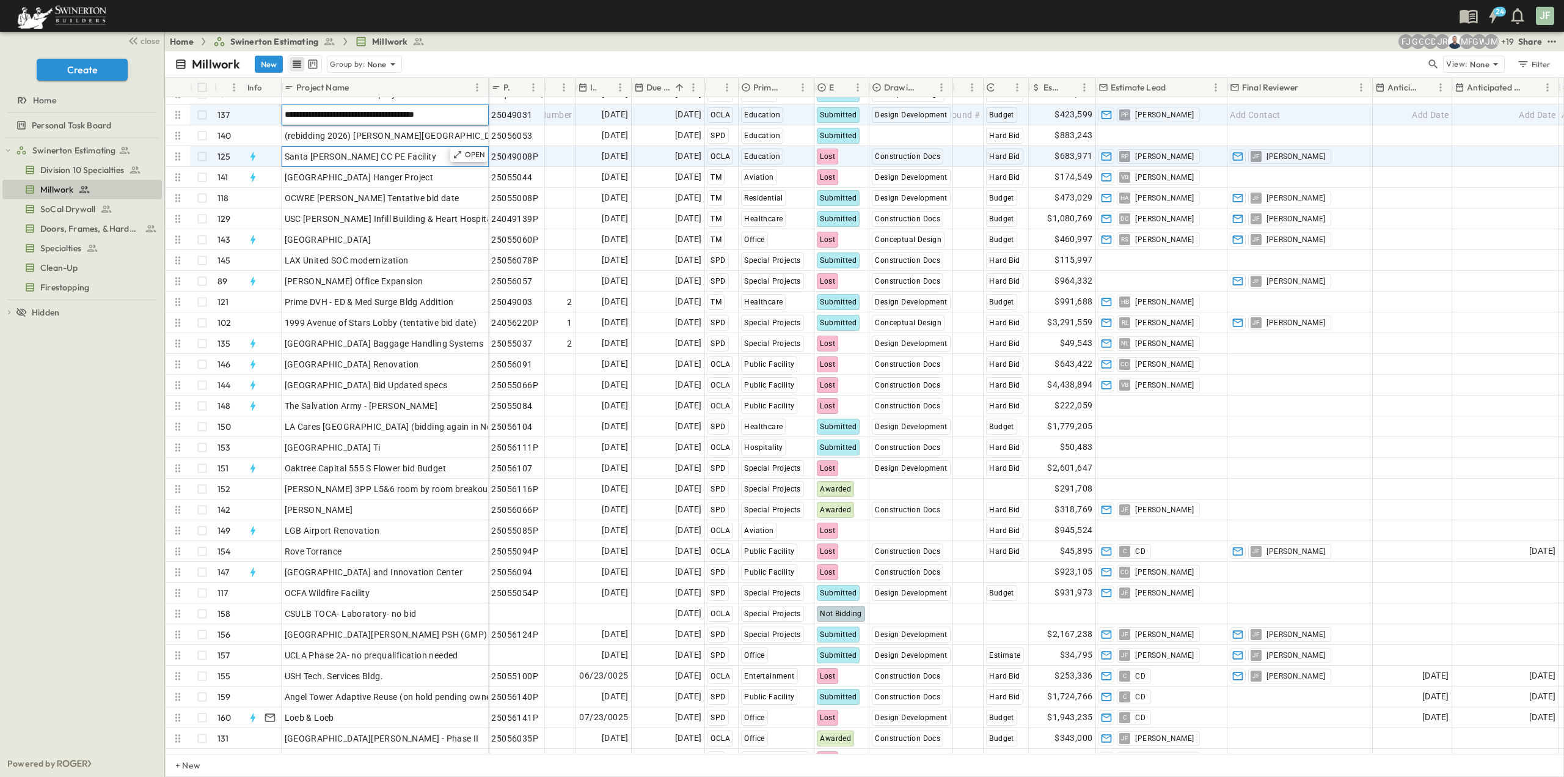
click at [425, 161] on div "Santa [PERSON_NAME] CC PE Facility" at bounding box center [385, 156] width 201 height 17
